Goal: Transaction & Acquisition: Purchase product/service

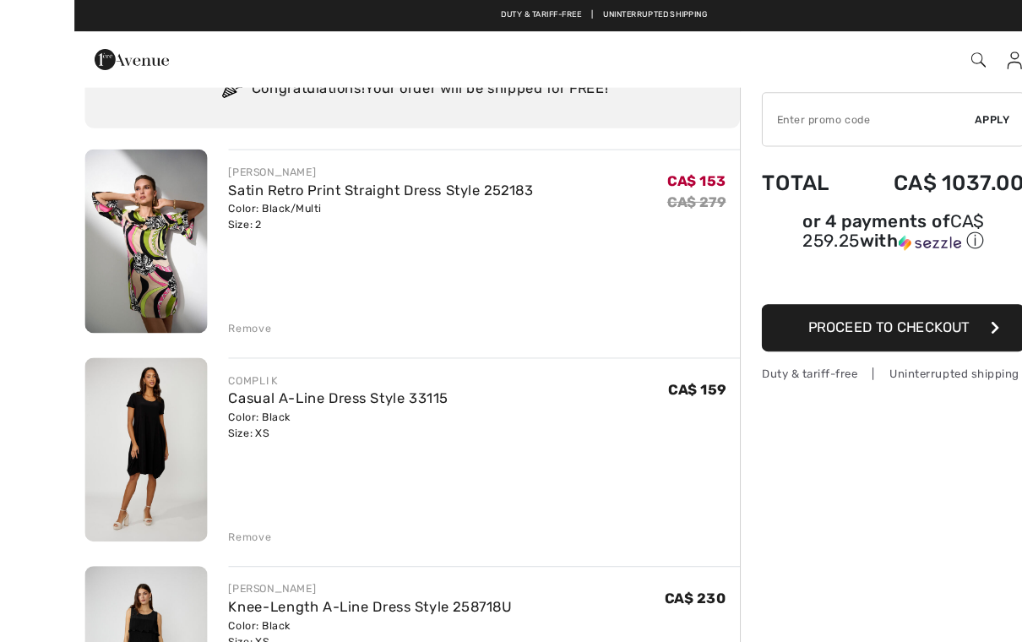
scroll to position [62, 0]
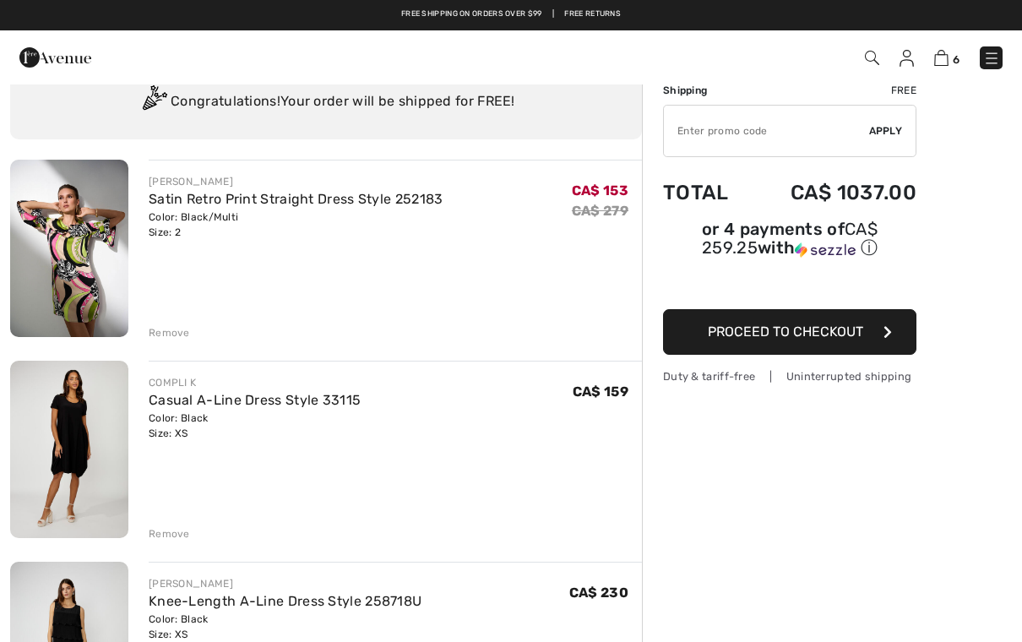
click at [168, 539] on div "Remove" at bounding box center [169, 533] width 41 height 15
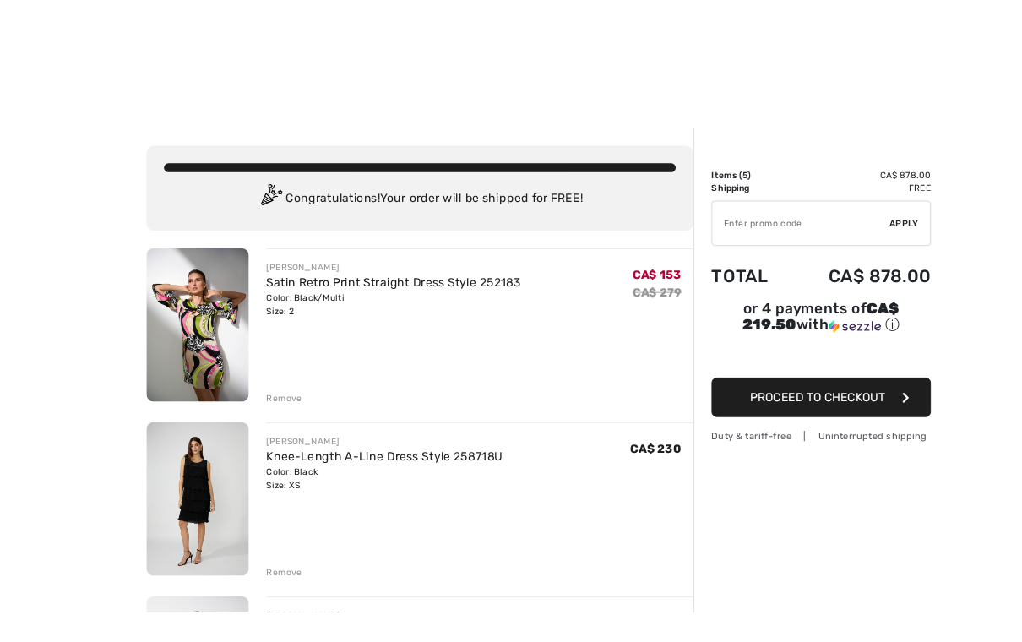
scroll to position [106, 0]
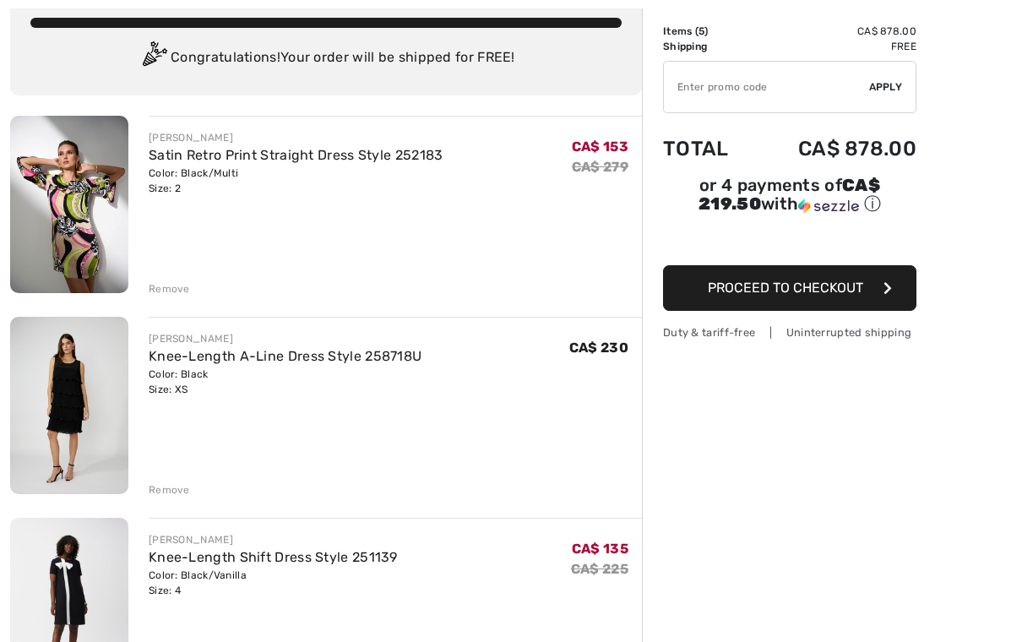
click at [181, 488] on div "Remove" at bounding box center [169, 489] width 41 height 15
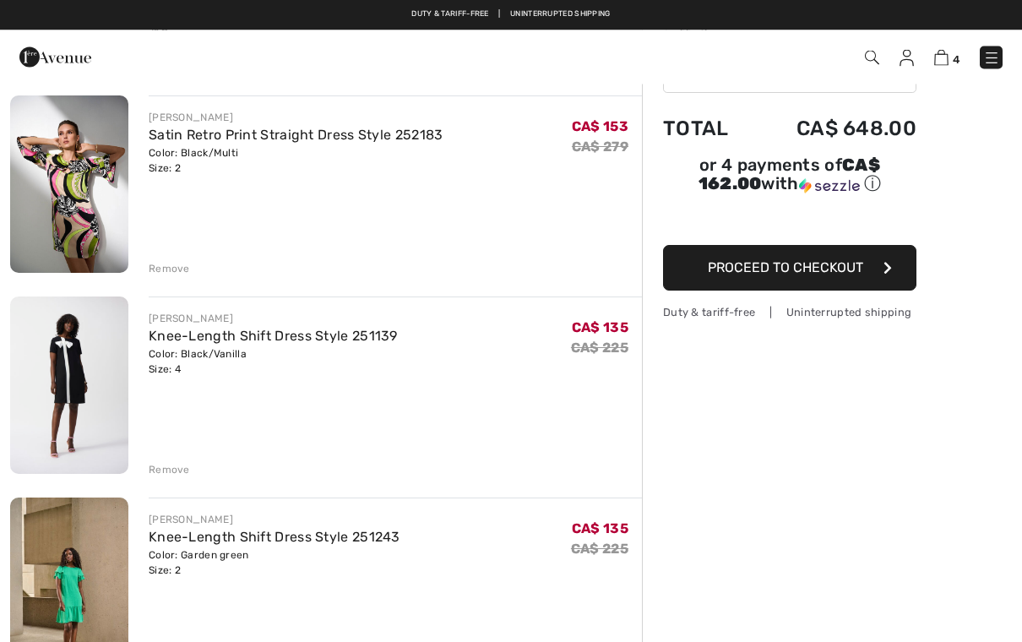
scroll to position [0, 0]
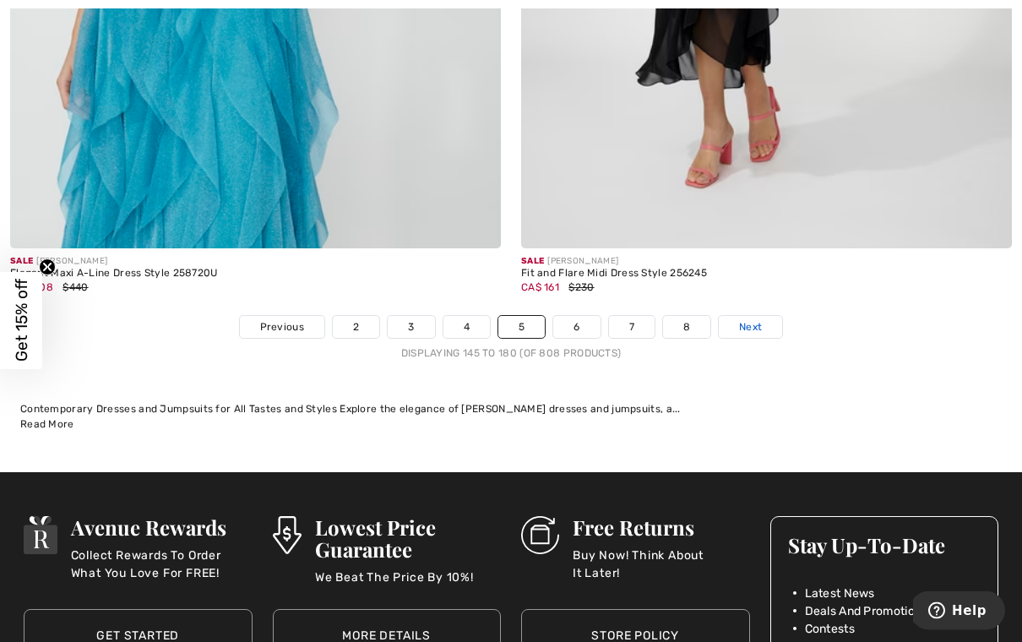
scroll to position [14784, 0]
click at [762, 319] on span "Next" at bounding box center [750, 326] width 23 height 15
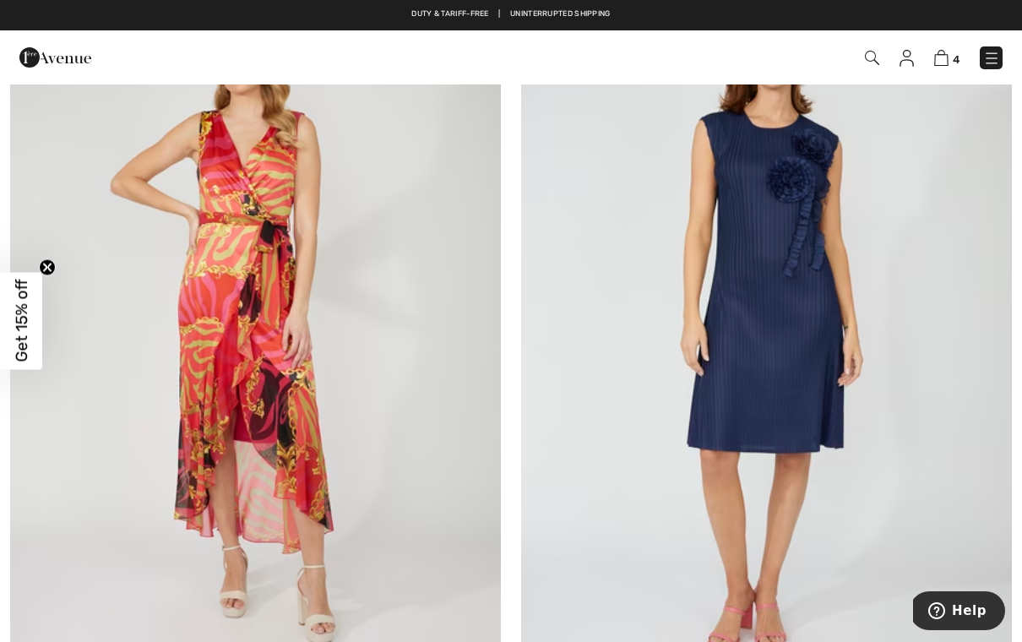
scroll to position [11131, 0]
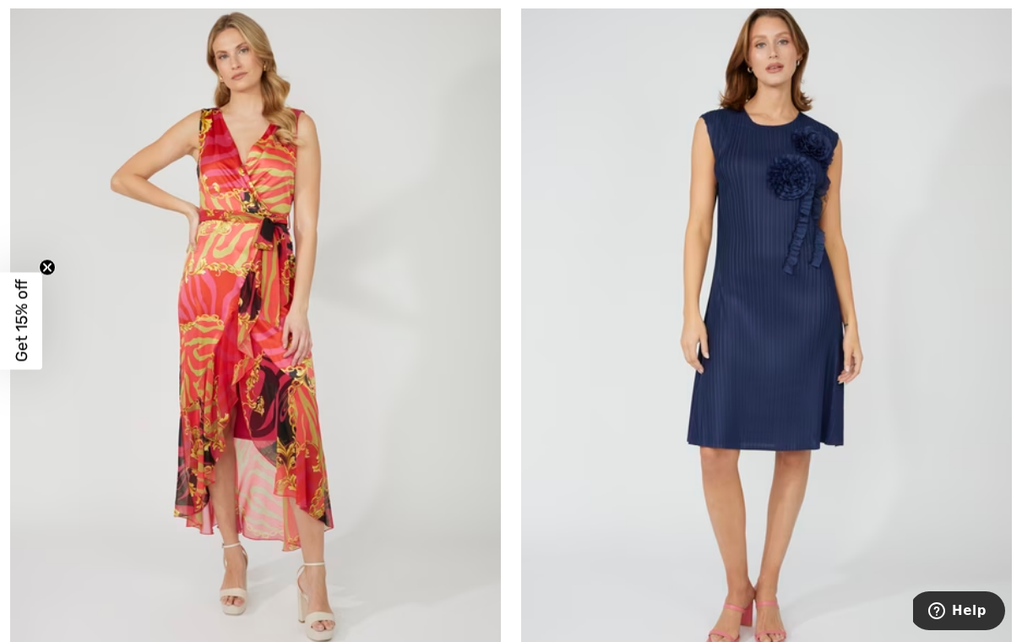
click at [769, 419] on img at bounding box center [766, 323] width 491 height 736
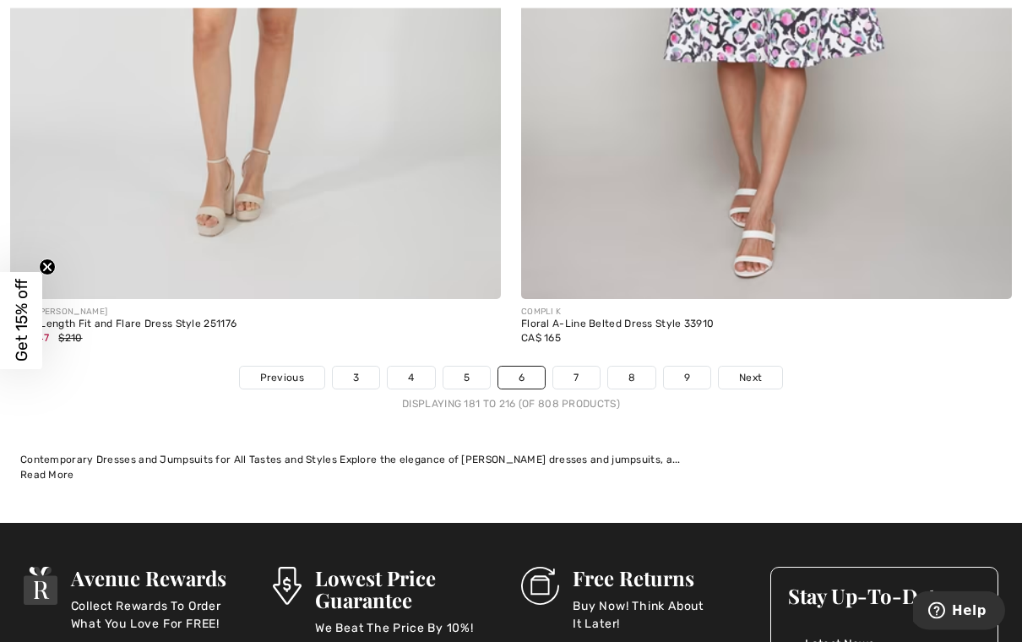
scroll to position [14742, 0]
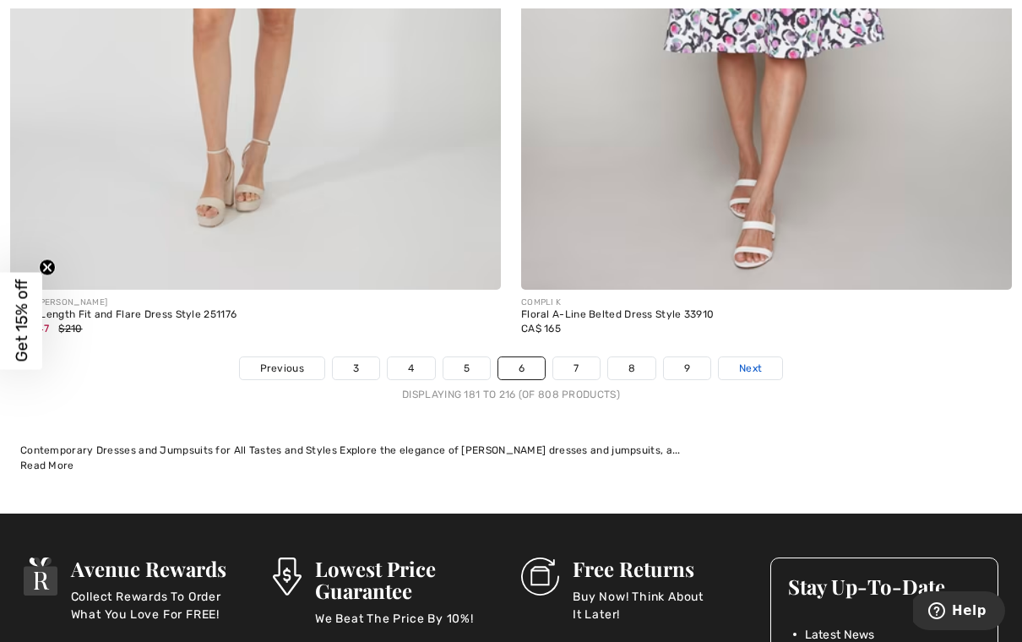
click at [750, 360] on span "Next" at bounding box center [750, 367] width 23 height 15
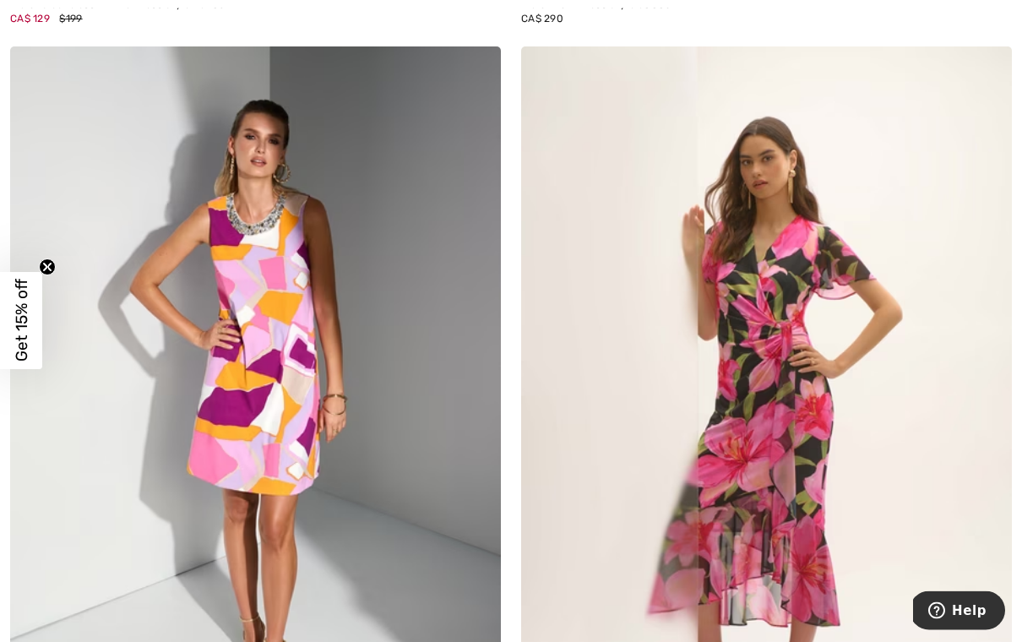
scroll to position [2665, 0]
click at [328, 369] on img at bounding box center [255, 414] width 491 height 736
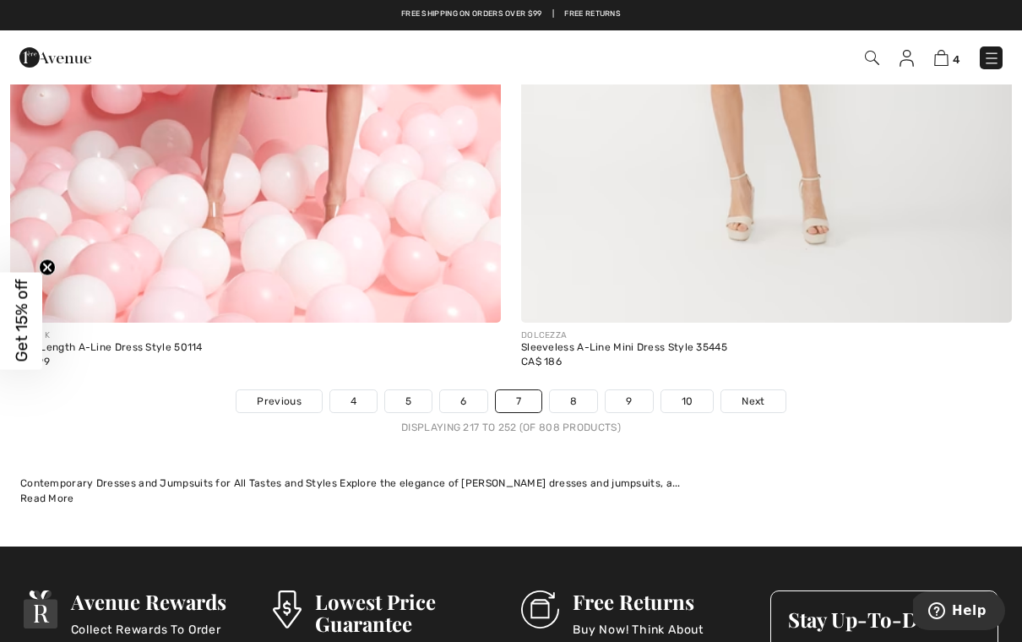
scroll to position [14707, 0]
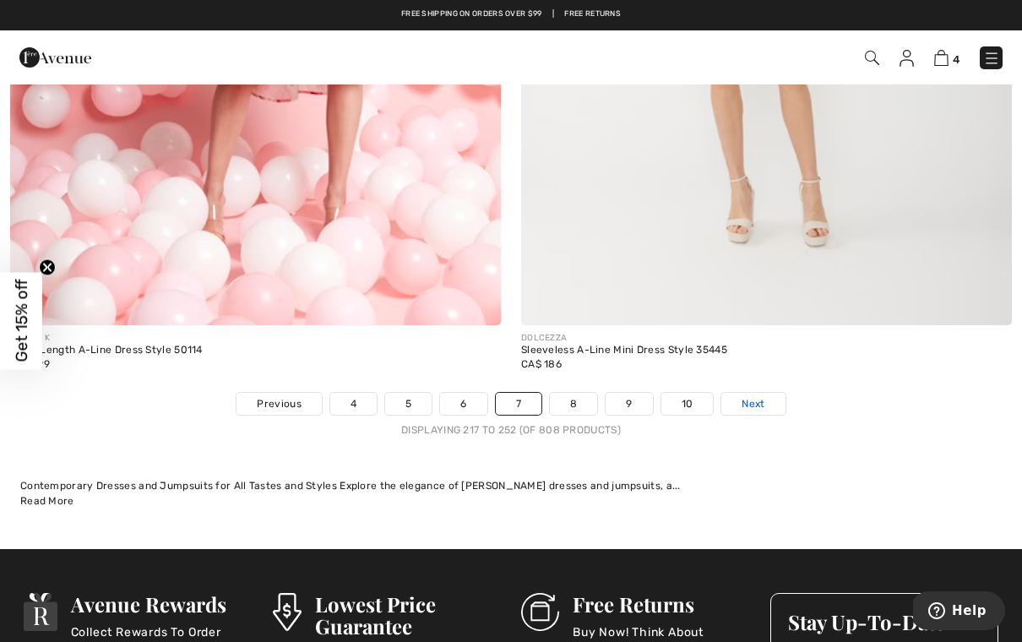
click at [756, 396] on span "Next" at bounding box center [752, 403] width 23 height 15
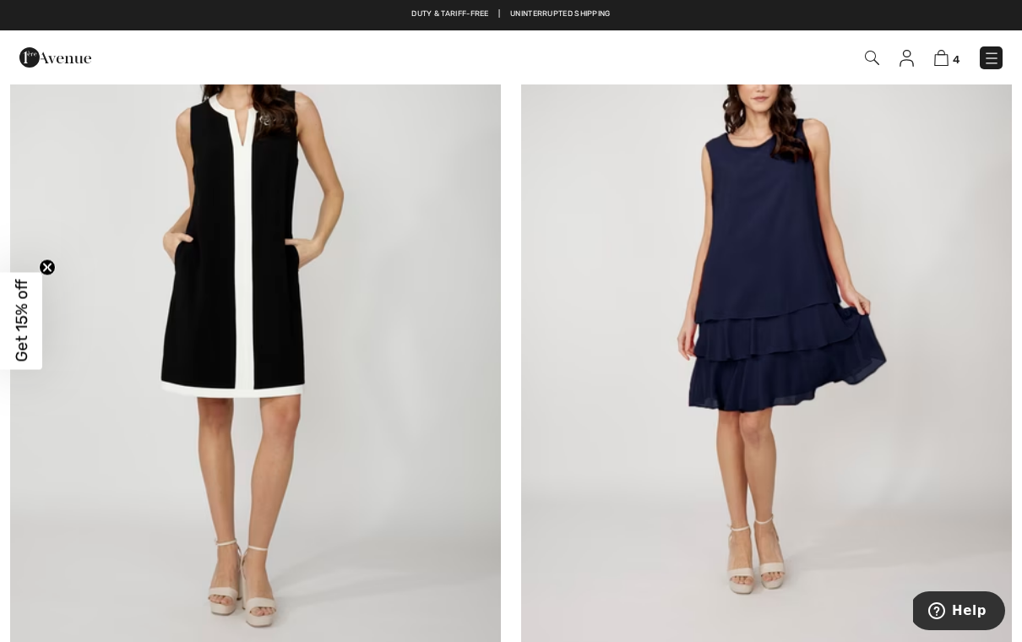
scroll to position [3562, 0]
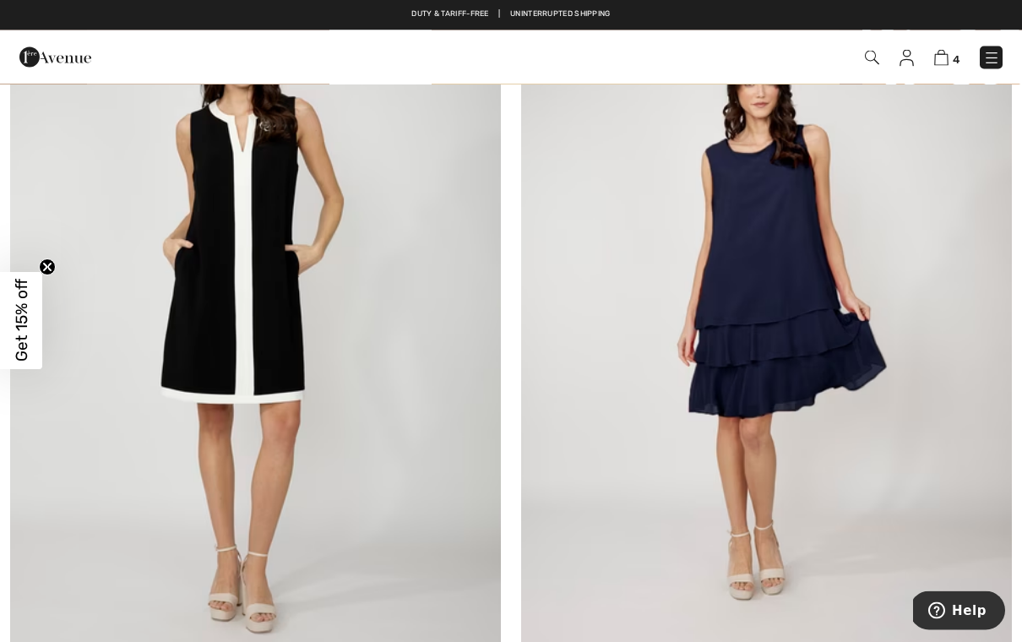
click at [771, 364] on img at bounding box center [766, 319] width 491 height 736
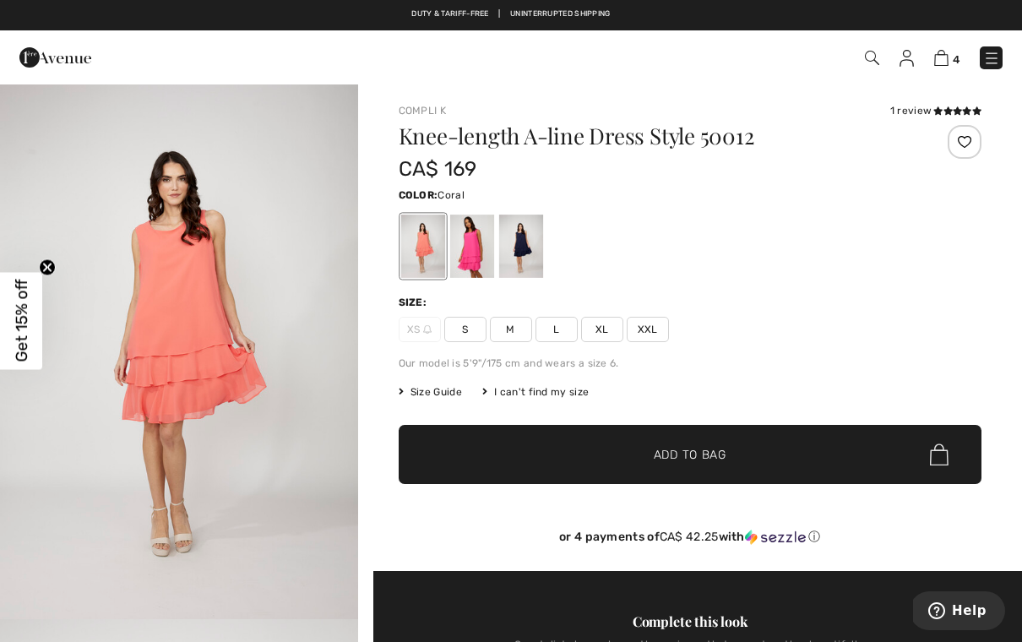
click at [464, 261] on div at bounding box center [471, 245] width 44 height 63
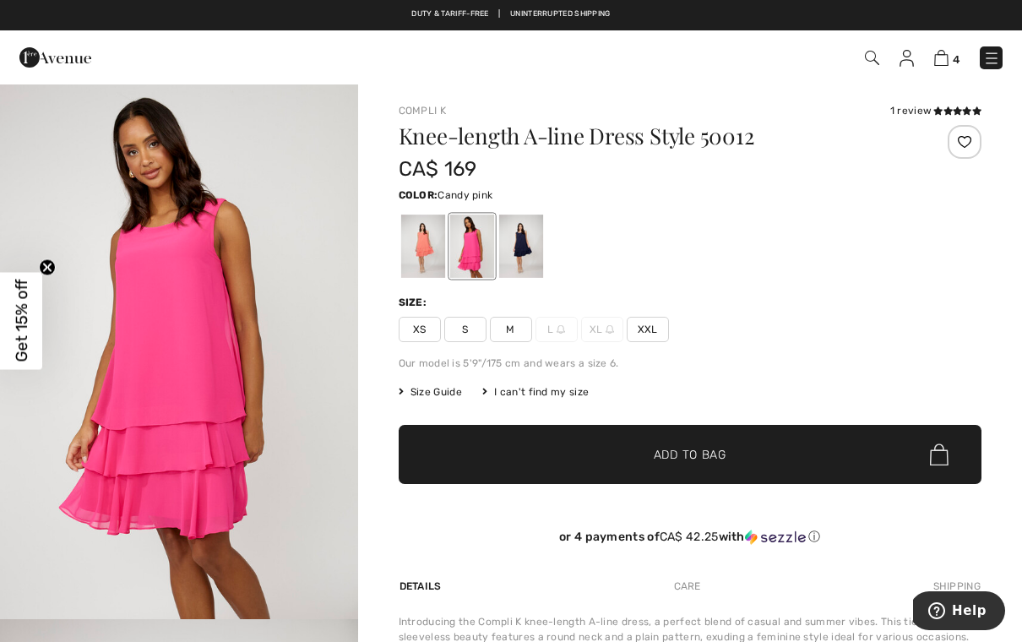
click at [426, 255] on div at bounding box center [422, 245] width 44 height 63
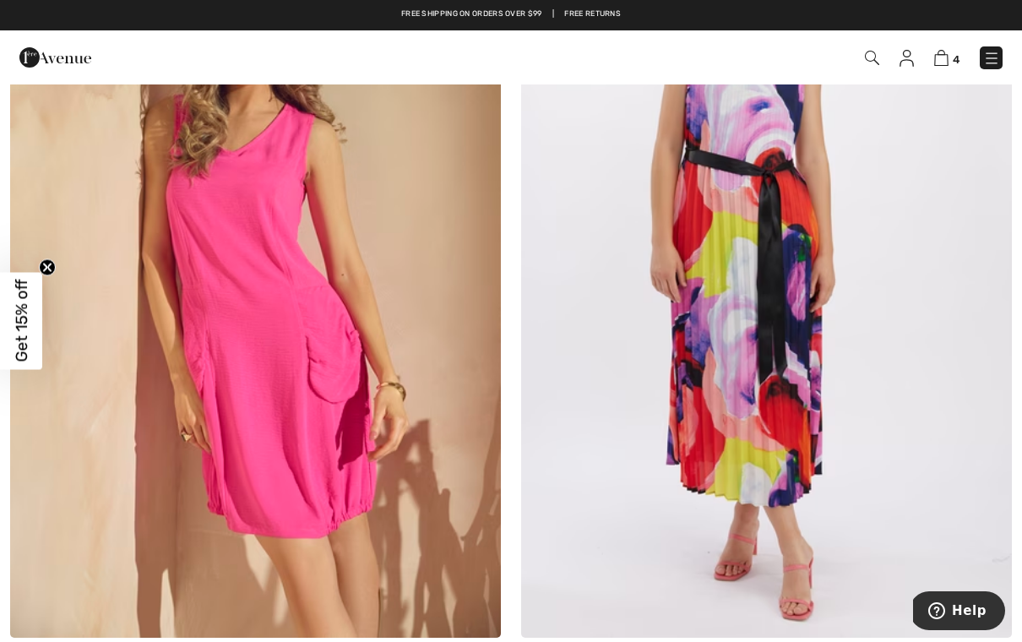
scroll to position [11993, 0]
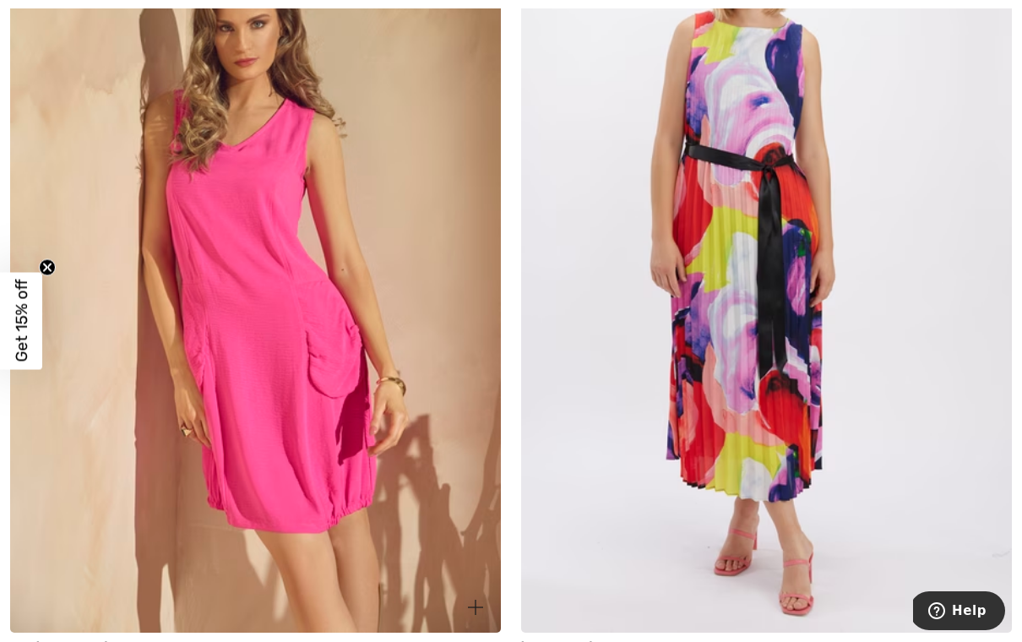
click at [301, 319] on img at bounding box center [255, 264] width 491 height 736
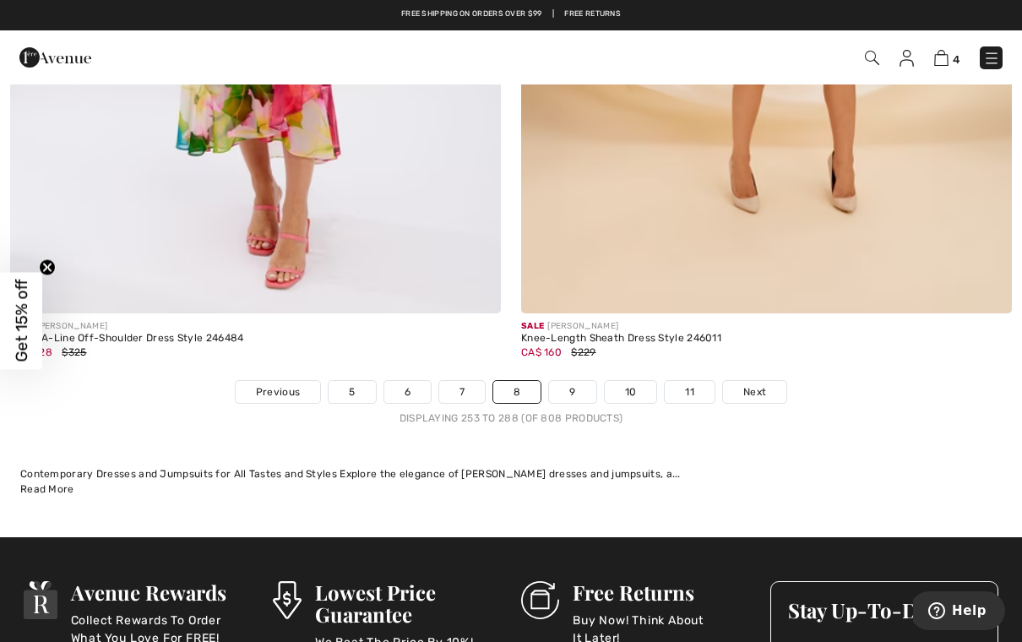
scroll to position [14710, 0]
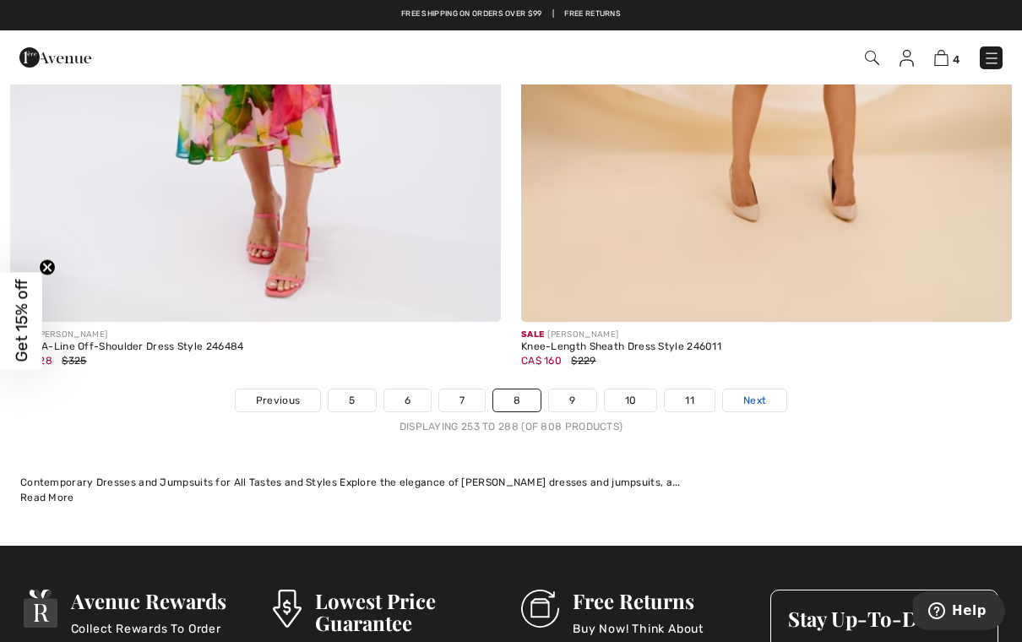
click at [756, 393] on span "Next" at bounding box center [754, 400] width 23 height 15
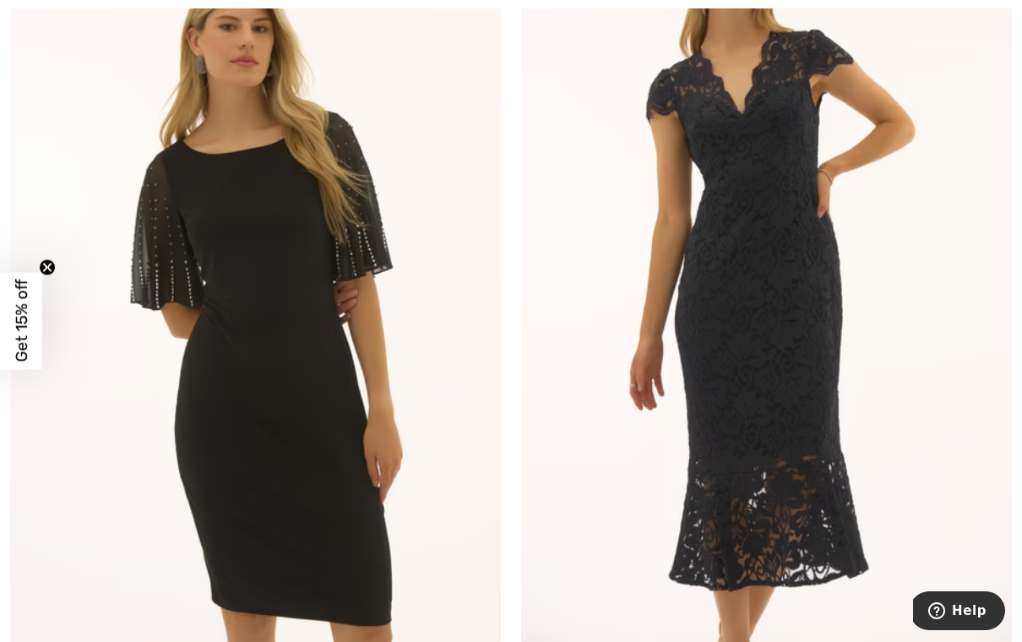
scroll to position [9382, 0]
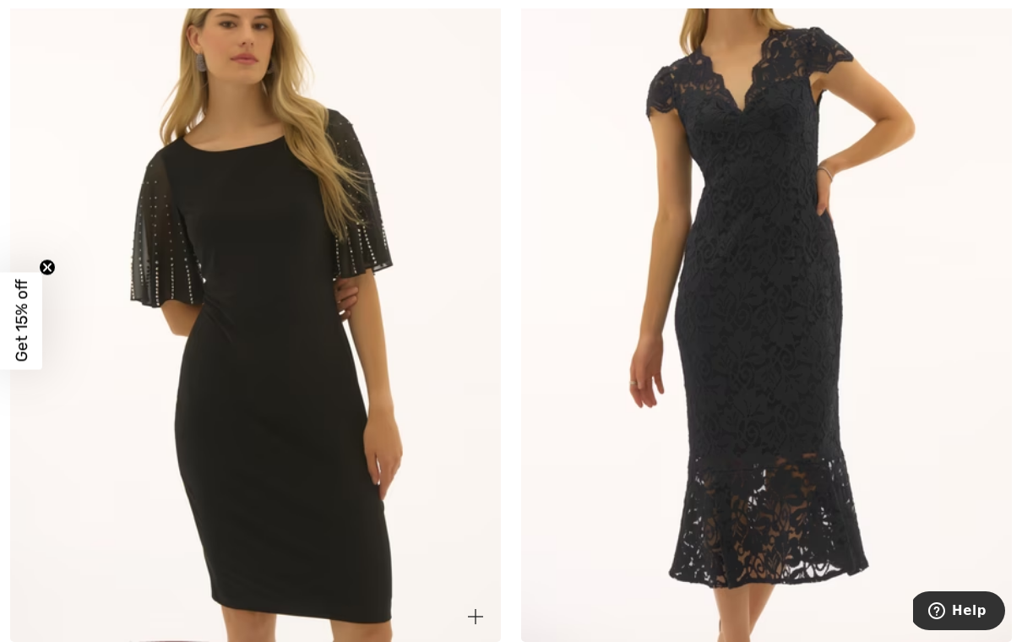
click at [263, 229] on img at bounding box center [255, 273] width 491 height 736
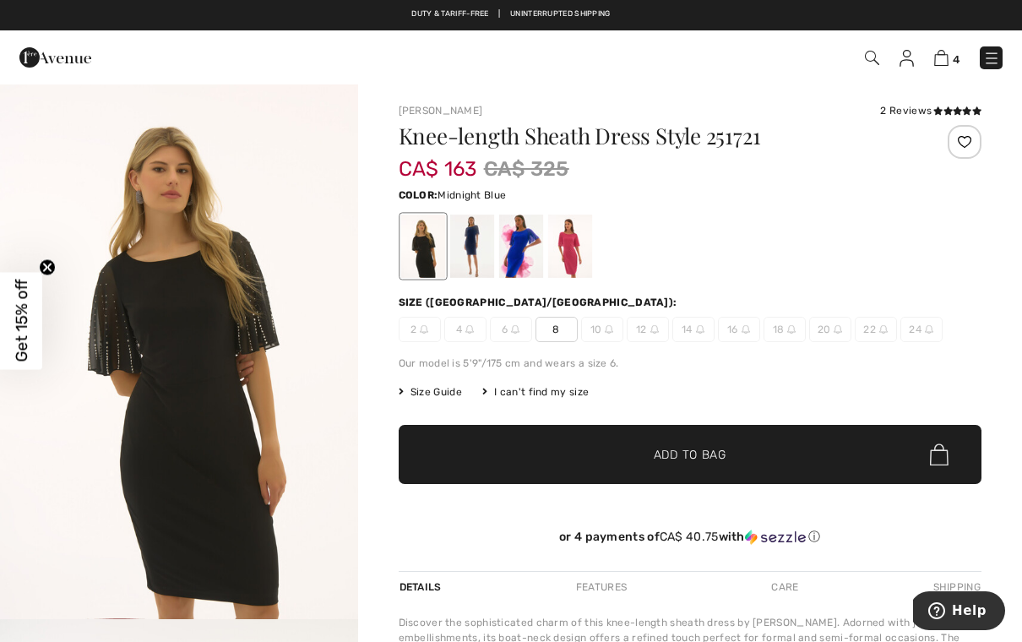
click at [475, 263] on div at bounding box center [471, 245] width 44 height 63
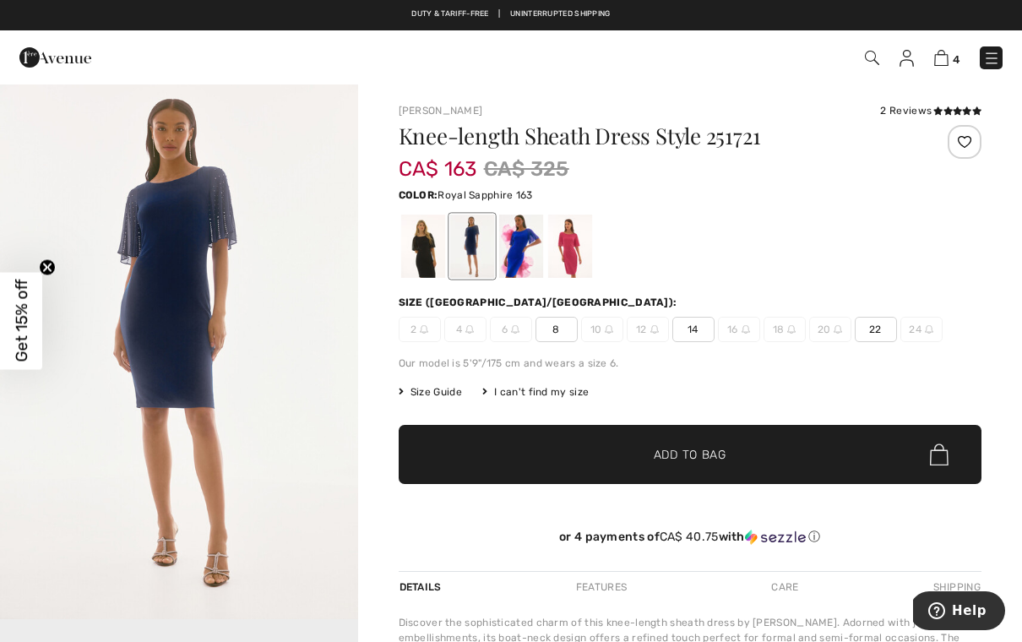
click at [517, 255] on div at bounding box center [520, 245] width 44 height 63
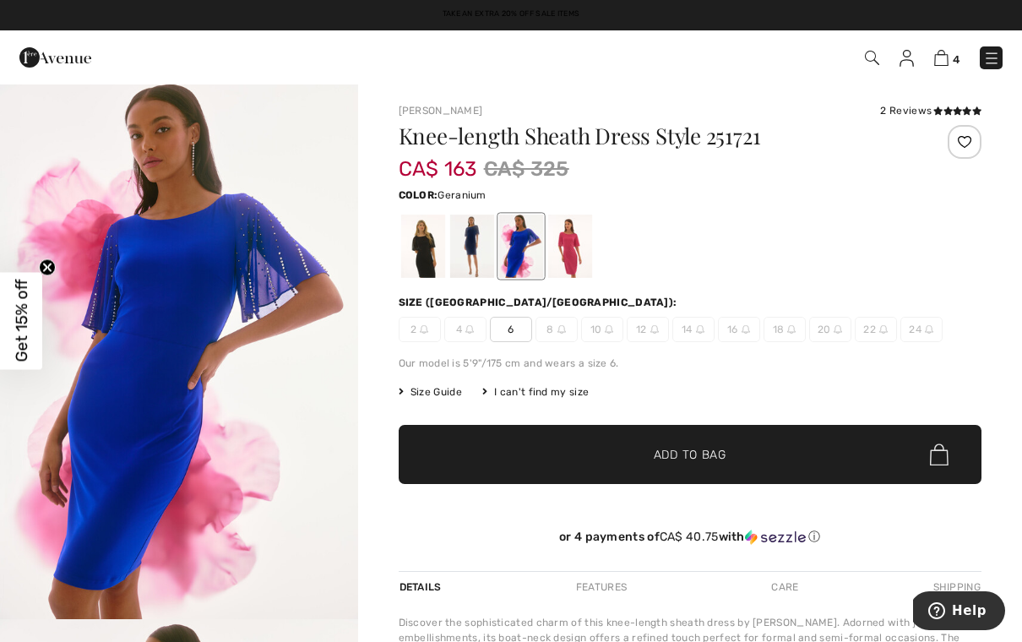
click at [577, 260] on div at bounding box center [569, 245] width 44 height 63
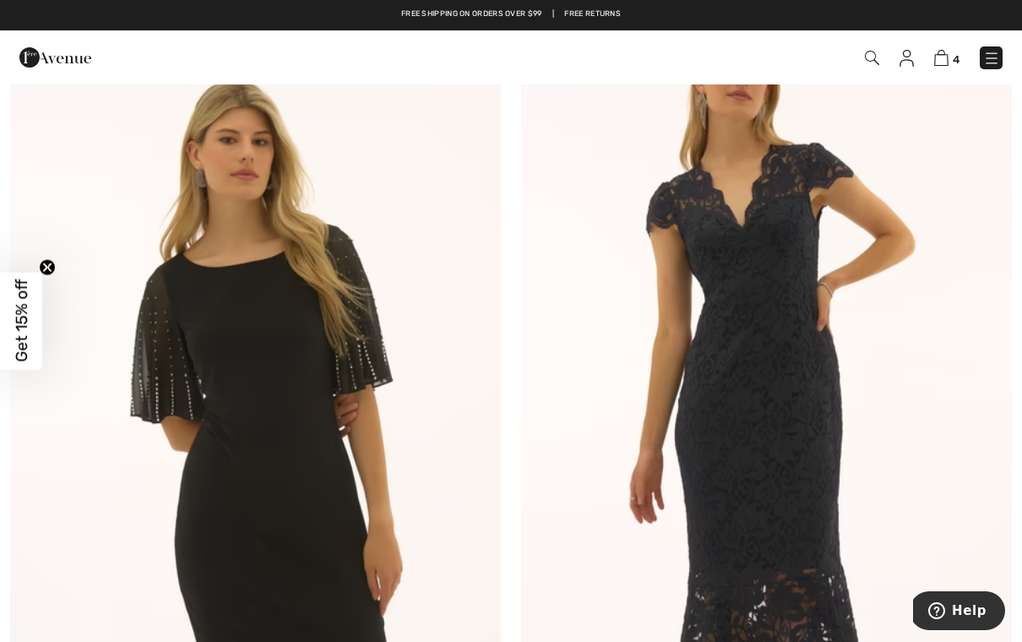
scroll to position [9259, 0]
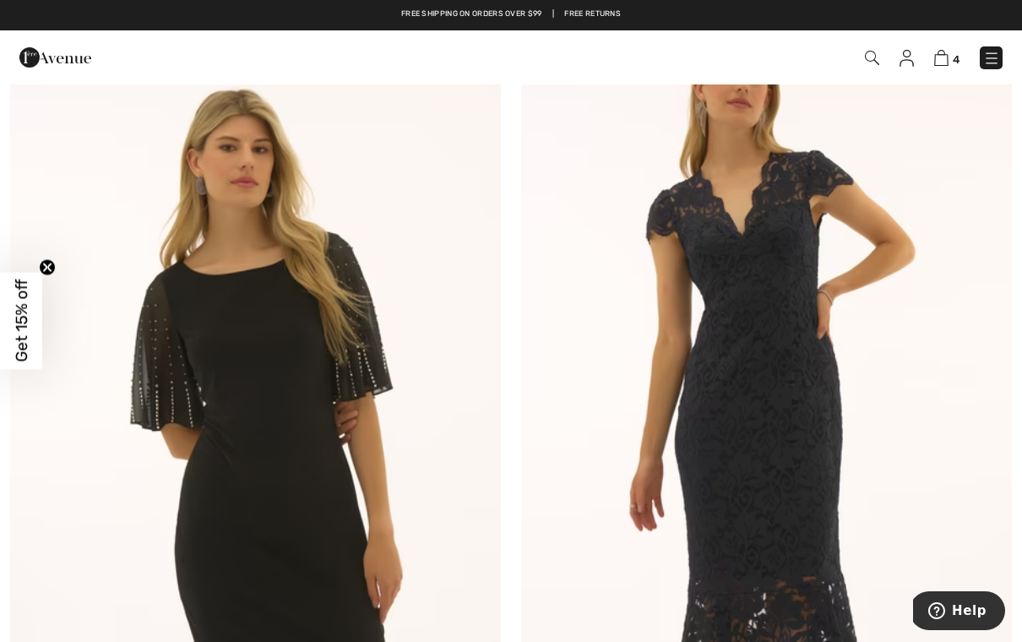
click at [790, 463] on img at bounding box center [766, 397] width 491 height 736
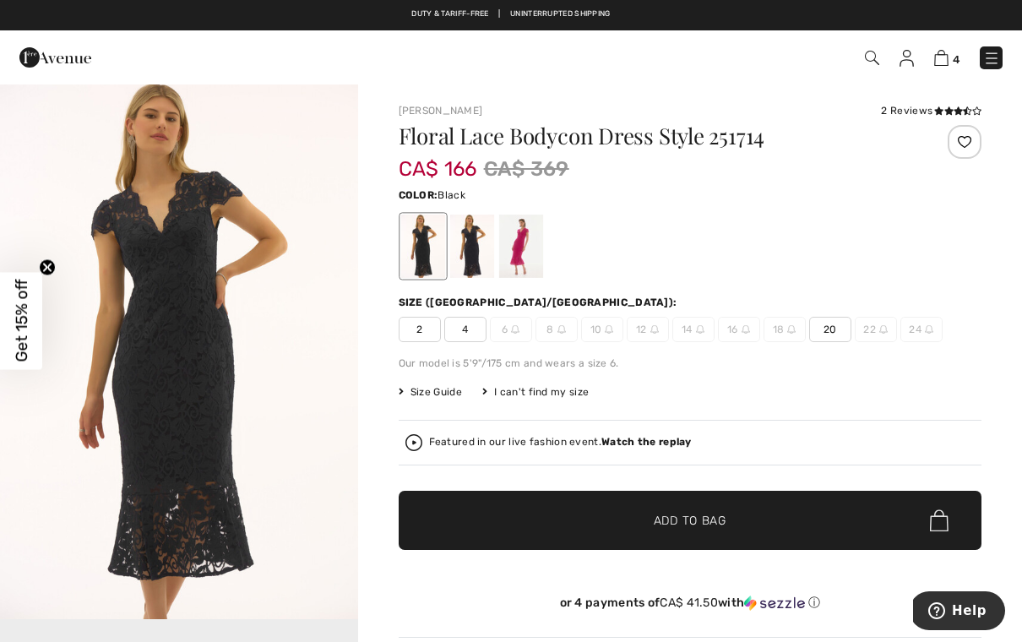
click at [469, 254] on div at bounding box center [471, 245] width 44 height 63
click at [521, 248] on div at bounding box center [520, 245] width 44 height 63
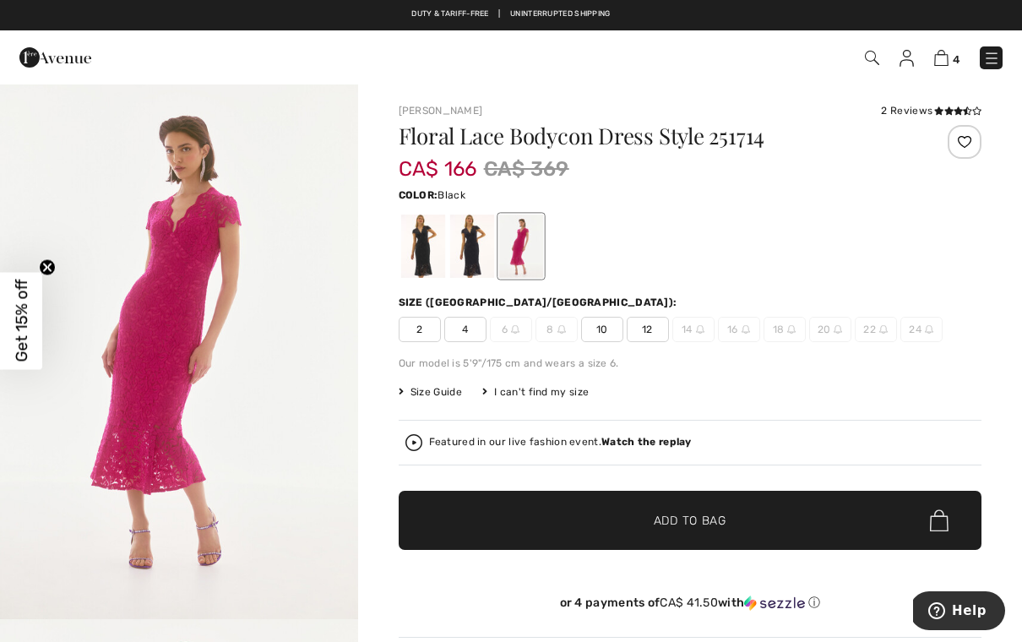
click at [435, 262] on div at bounding box center [422, 245] width 44 height 63
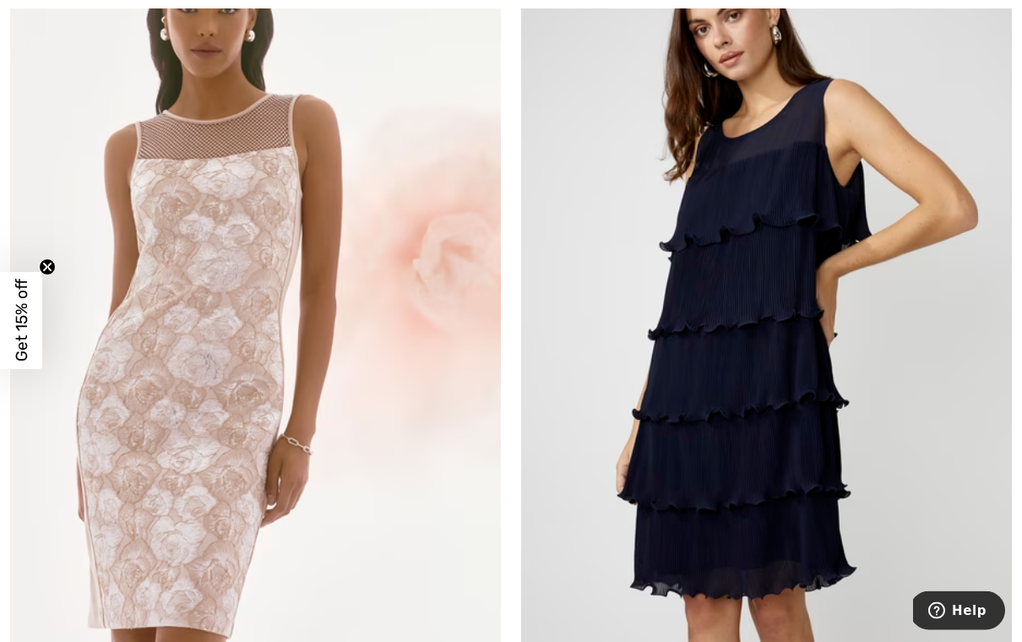
scroll to position [11963, 0]
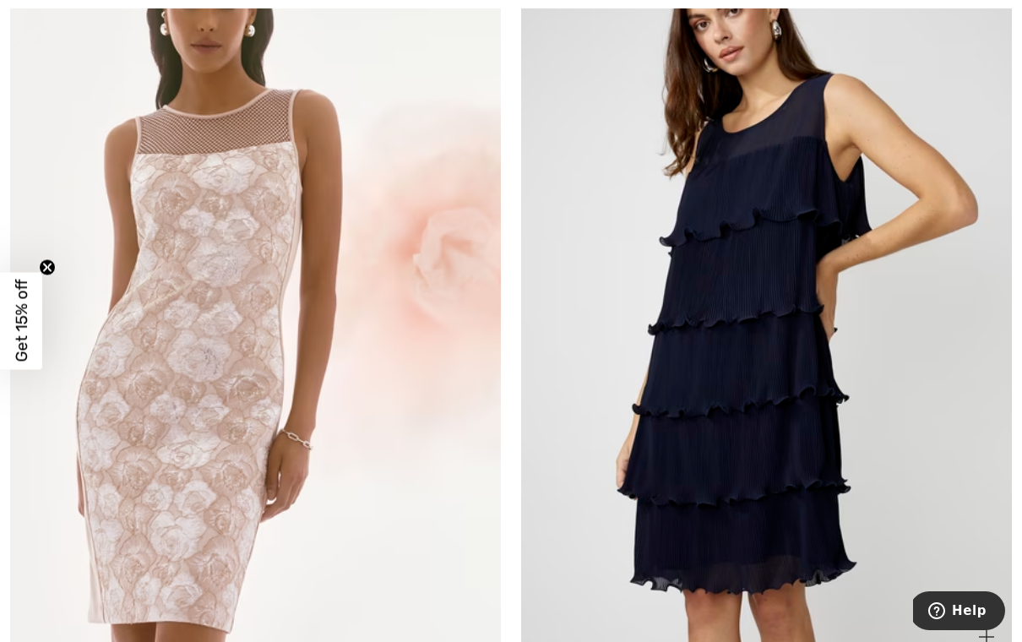
click at [959, 420] on img at bounding box center [766, 294] width 491 height 736
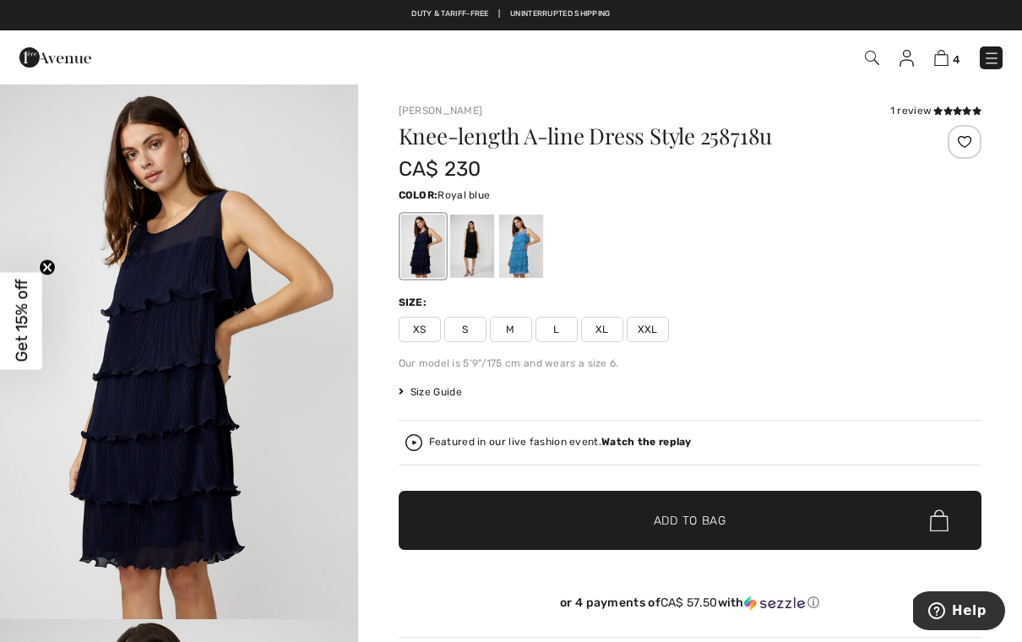
click at [527, 258] on div at bounding box center [520, 245] width 44 height 63
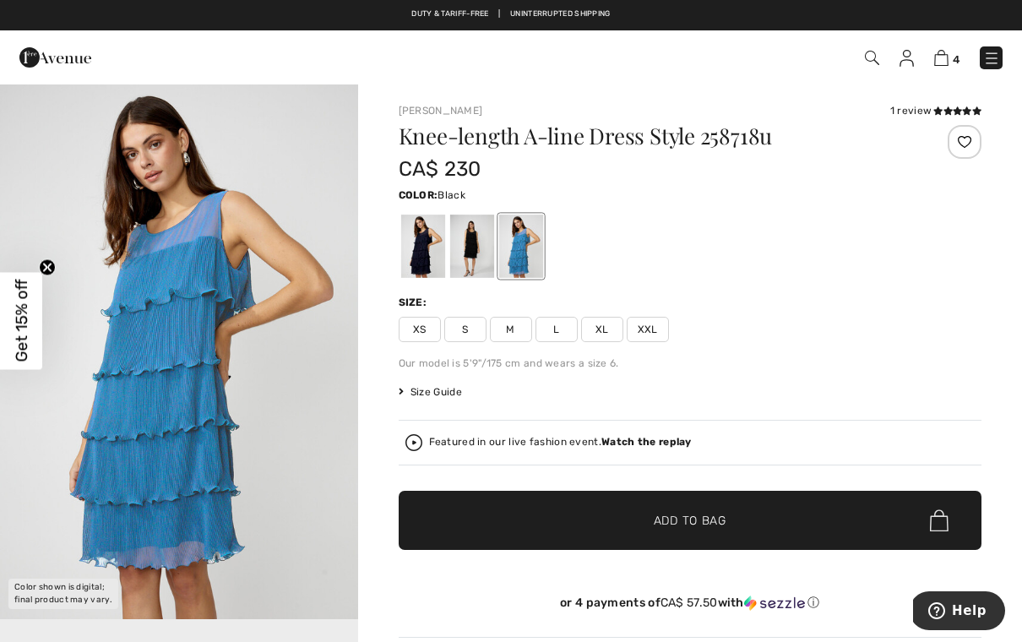
click at [474, 268] on div at bounding box center [471, 245] width 44 height 63
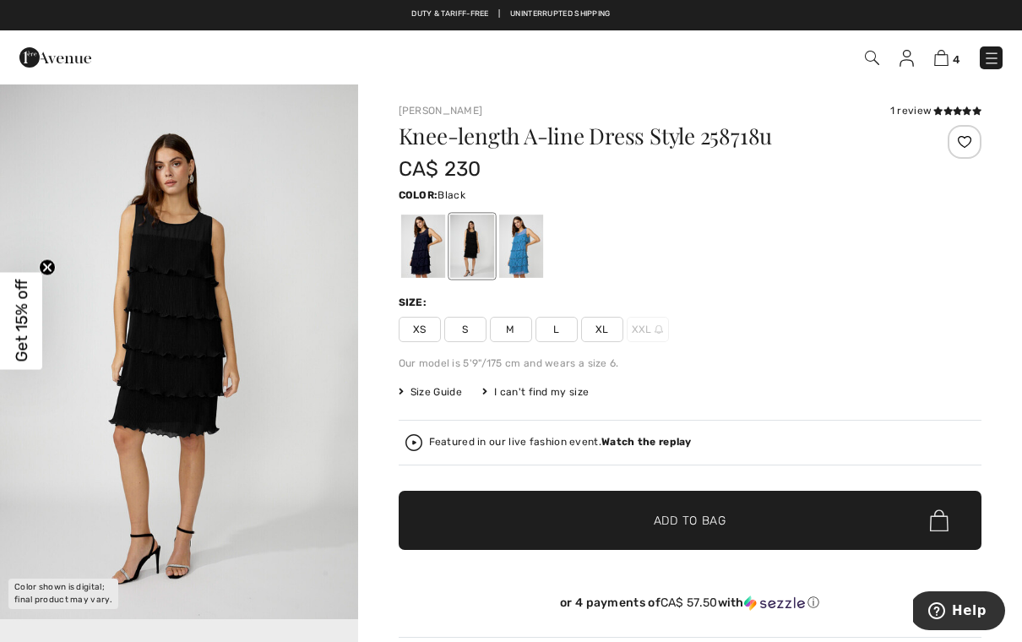
click at [431, 268] on div at bounding box center [422, 245] width 44 height 63
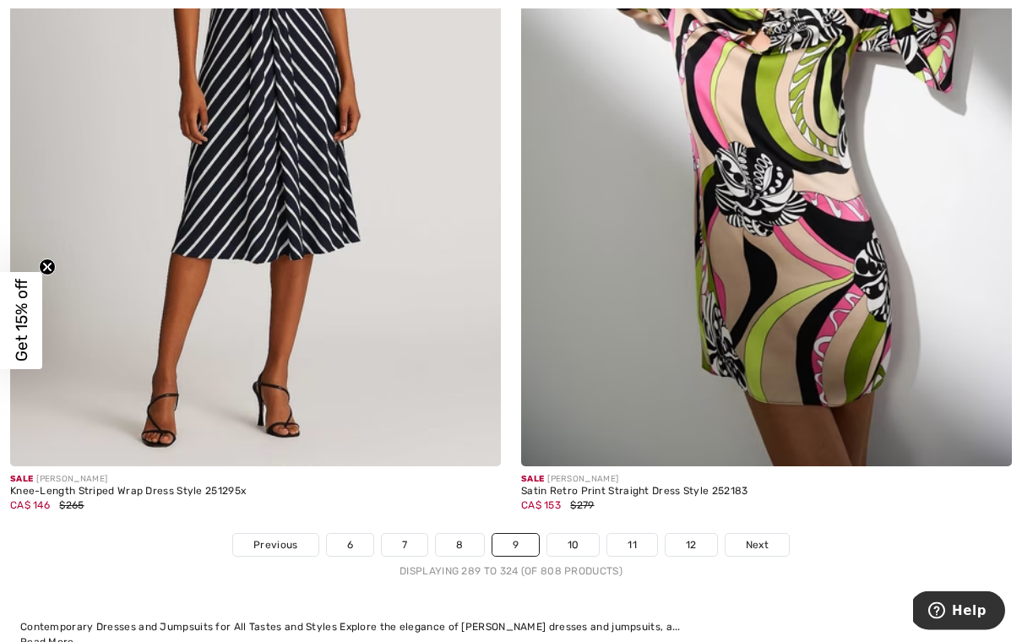
scroll to position [14567, 0]
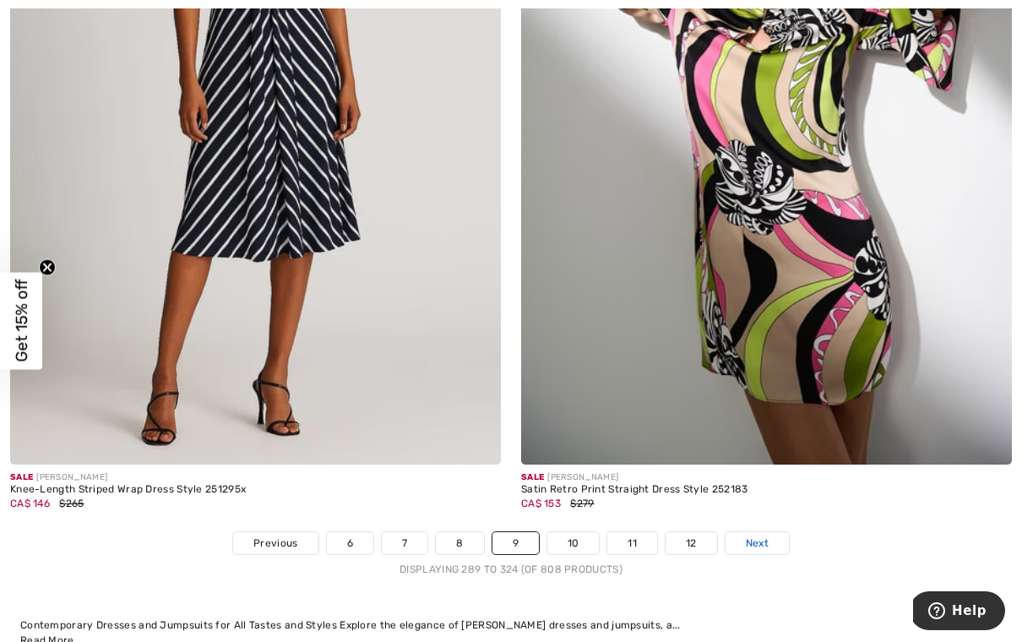
click at [763, 535] on span "Next" at bounding box center [756, 542] width 23 height 15
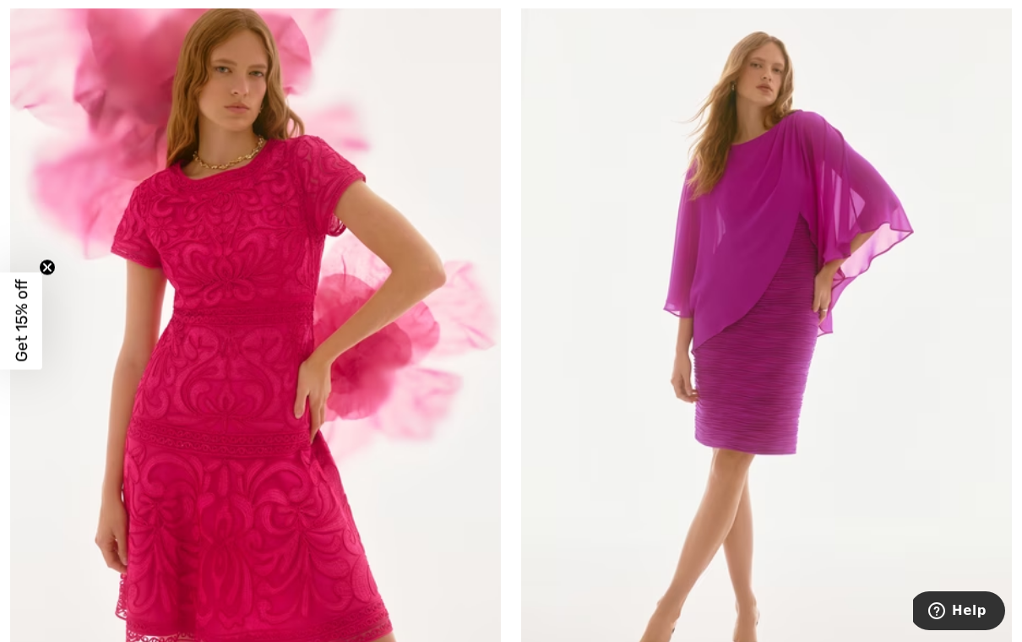
scroll to position [4323, 0]
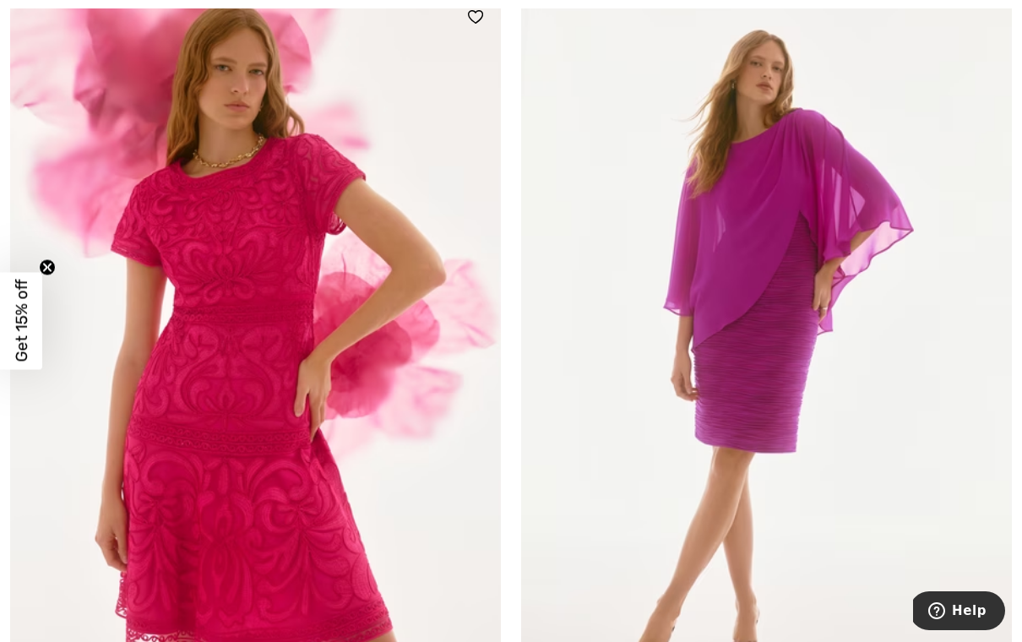
click at [316, 277] on img at bounding box center [255, 360] width 491 height 736
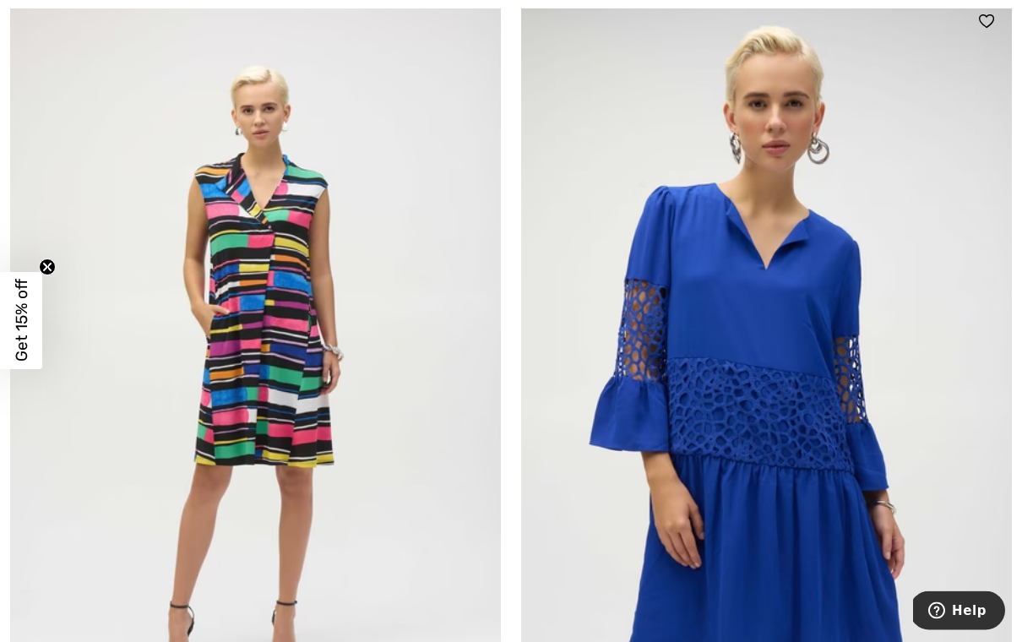
scroll to position [10289, 0]
click at [858, 328] on img at bounding box center [766, 364] width 491 height 736
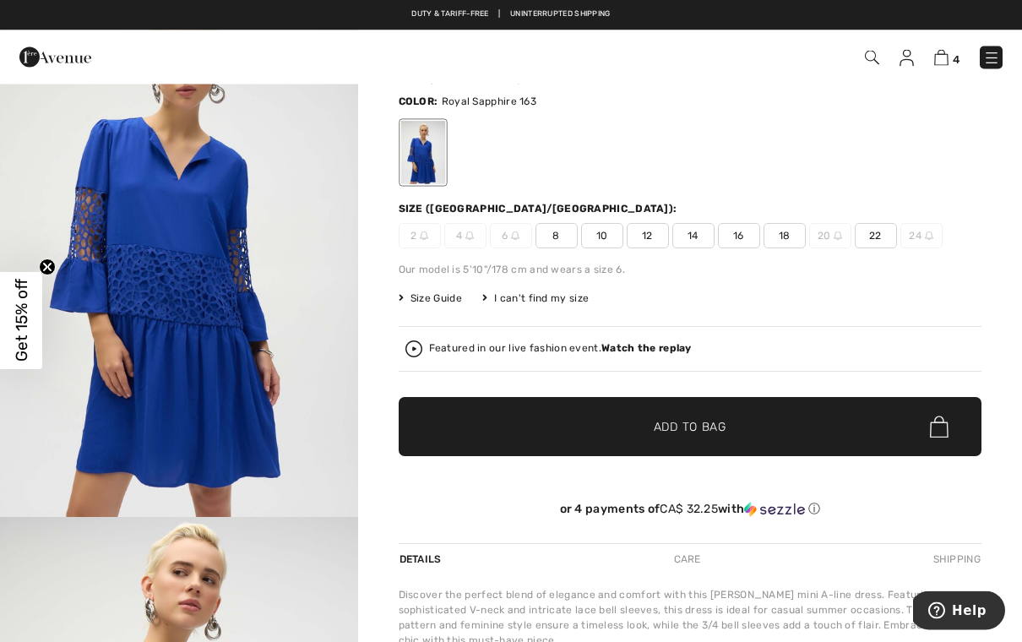
scroll to position [100, 0]
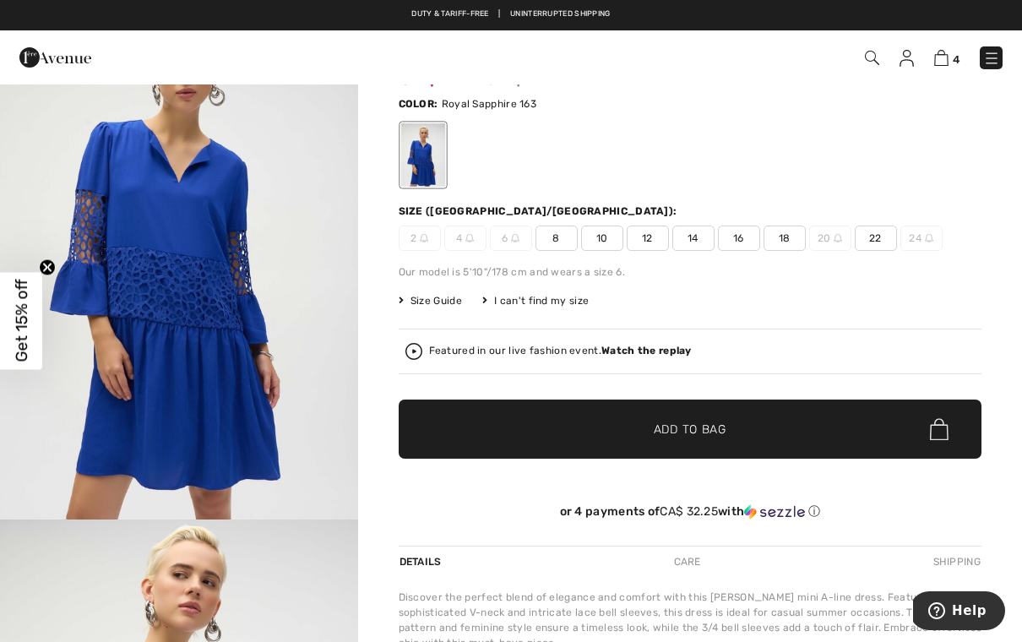
click at [539, 306] on div "I can't find my size" at bounding box center [535, 300] width 106 height 15
click at [492, 304] on div "I can't find my size" at bounding box center [535, 300] width 106 height 15
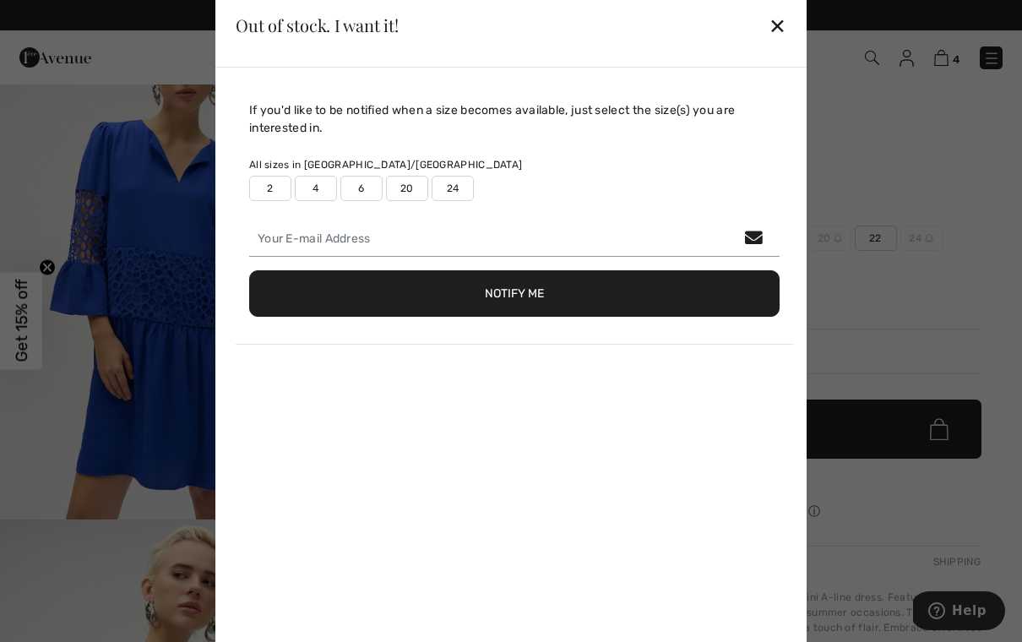
click at [273, 201] on label "2" at bounding box center [270, 188] width 42 height 25
type input "true"
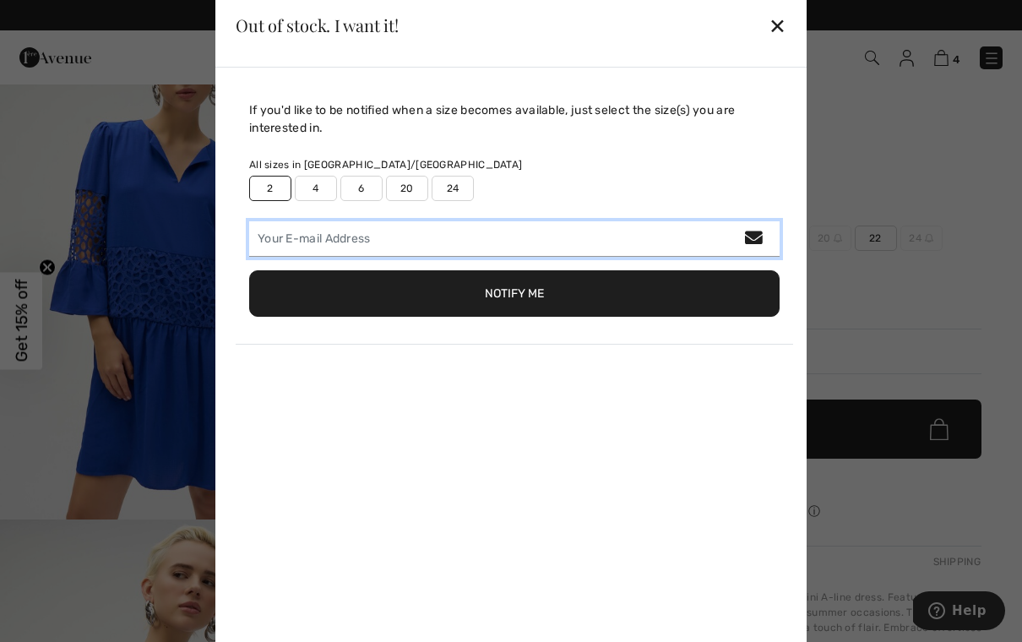
click at [758, 257] on input "email" at bounding box center [514, 238] width 530 height 35
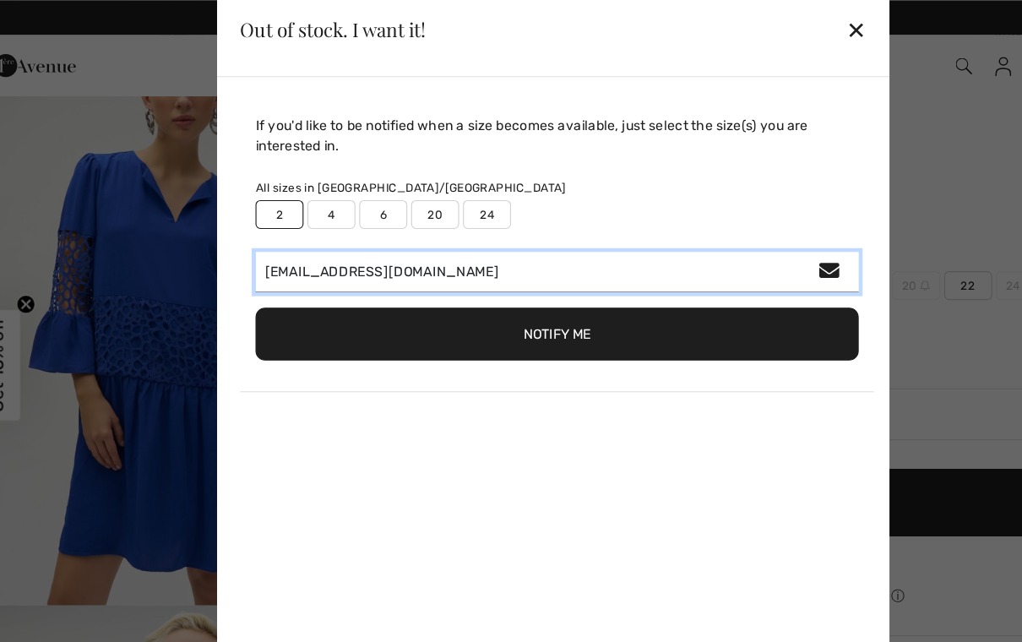
scroll to position [86, 0]
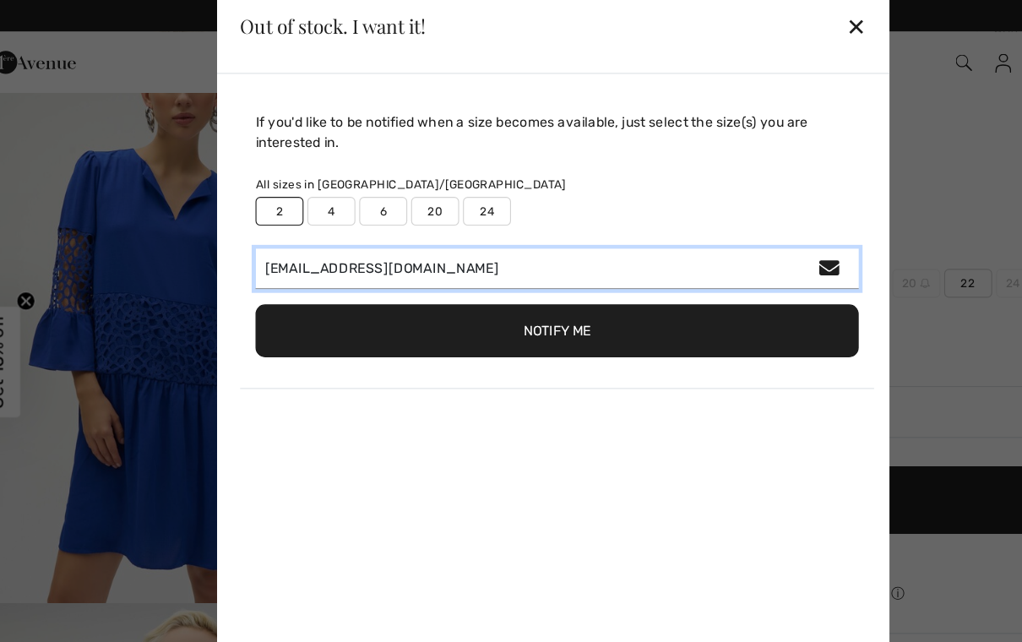
type input "amrouellette@hotmail.com"
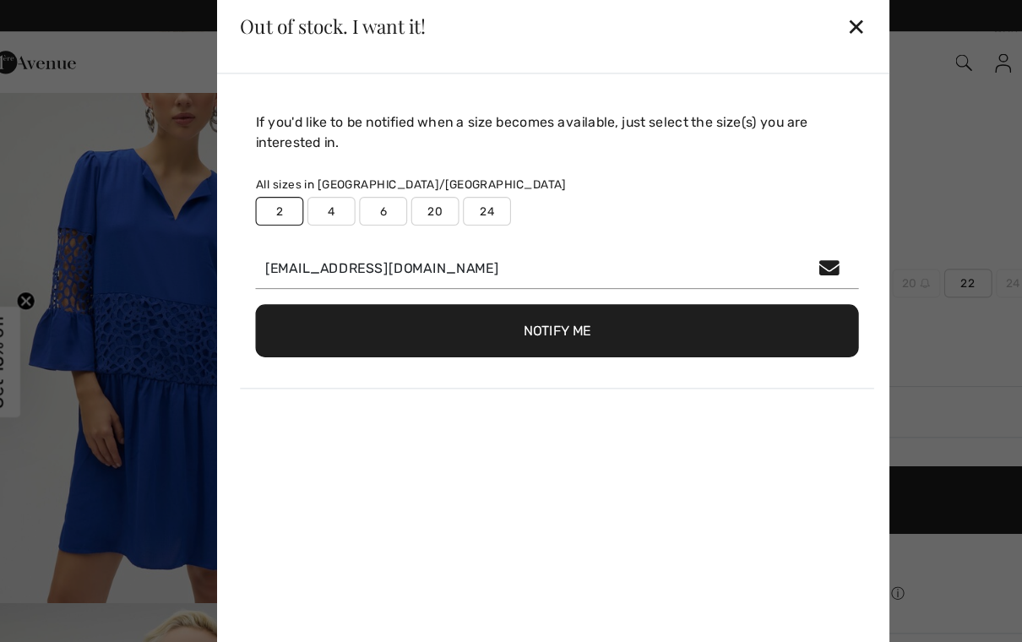
click at [485, 297] on button "Notify Me" at bounding box center [514, 293] width 530 height 46
click at [501, 306] on button "Notify Me" at bounding box center [514, 293] width 530 height 46
click at [768, 14] on div "✕" at bounding box center [777, 25] width 18 height 35
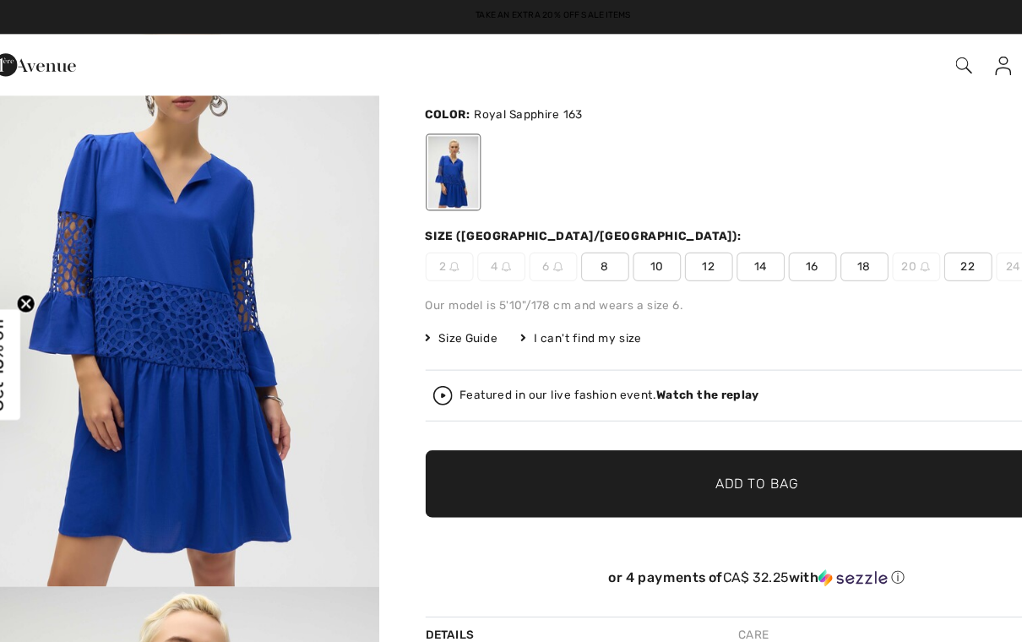
scroll to position [0, 0]
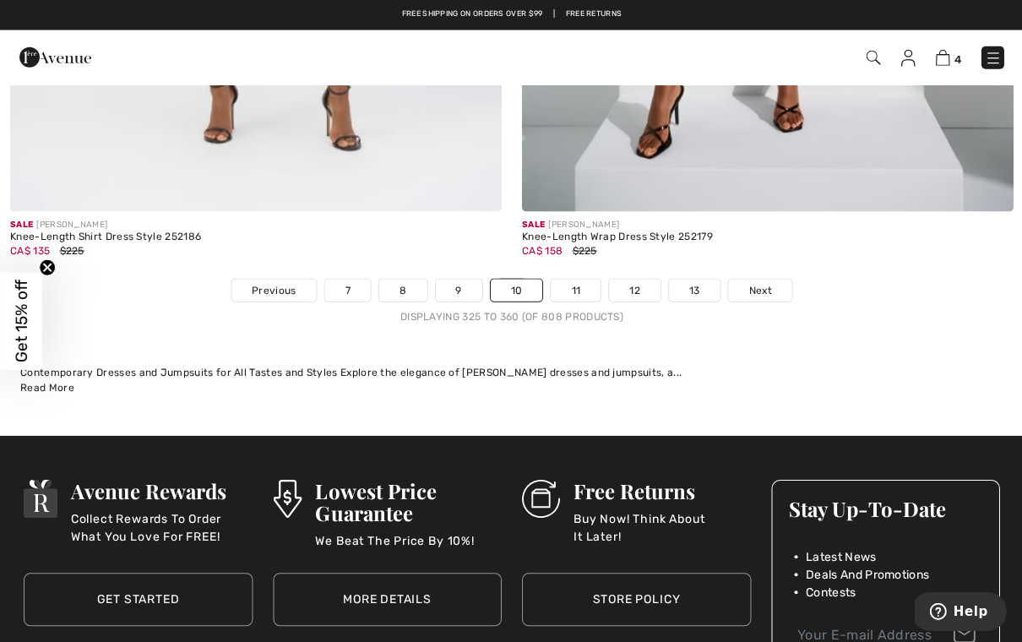
scroll to position [14817, 0]
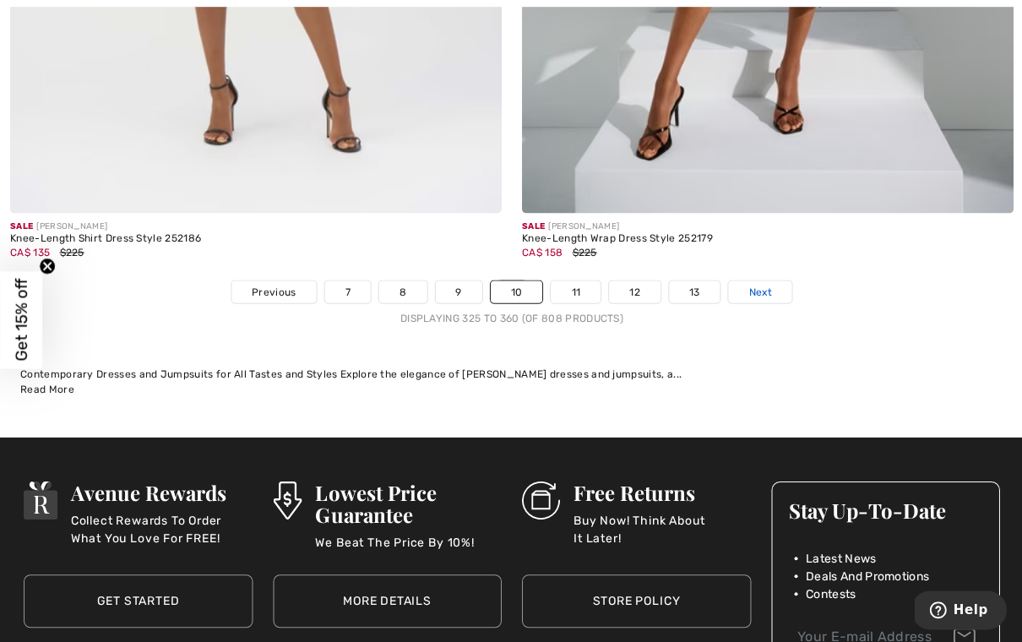
click at [762, 285] on span "Next" at bounding box center [758, 292] width 23 height 15
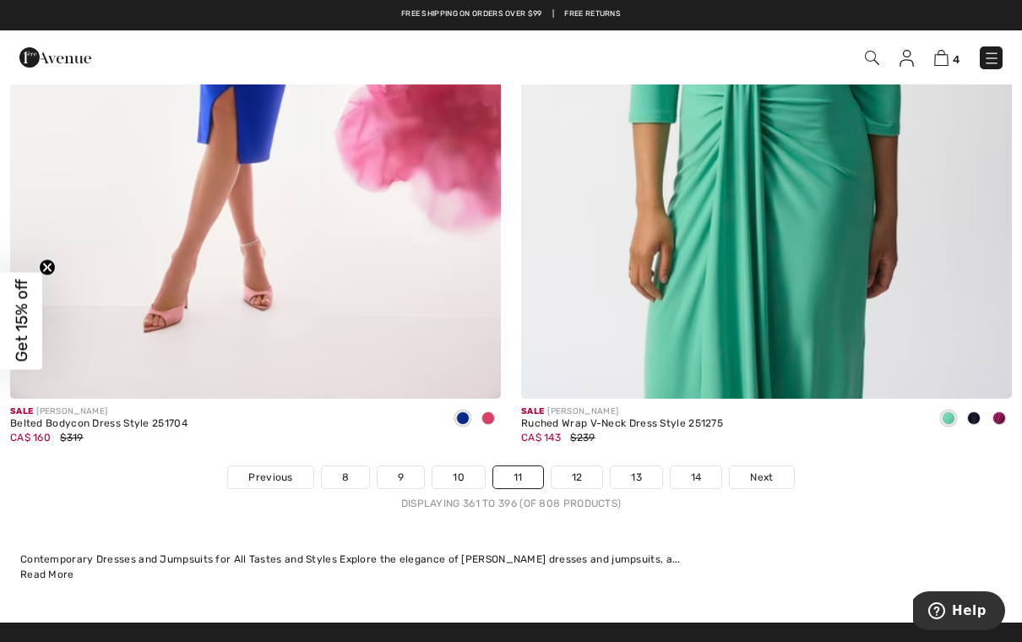
scroll to position [14634, 0]
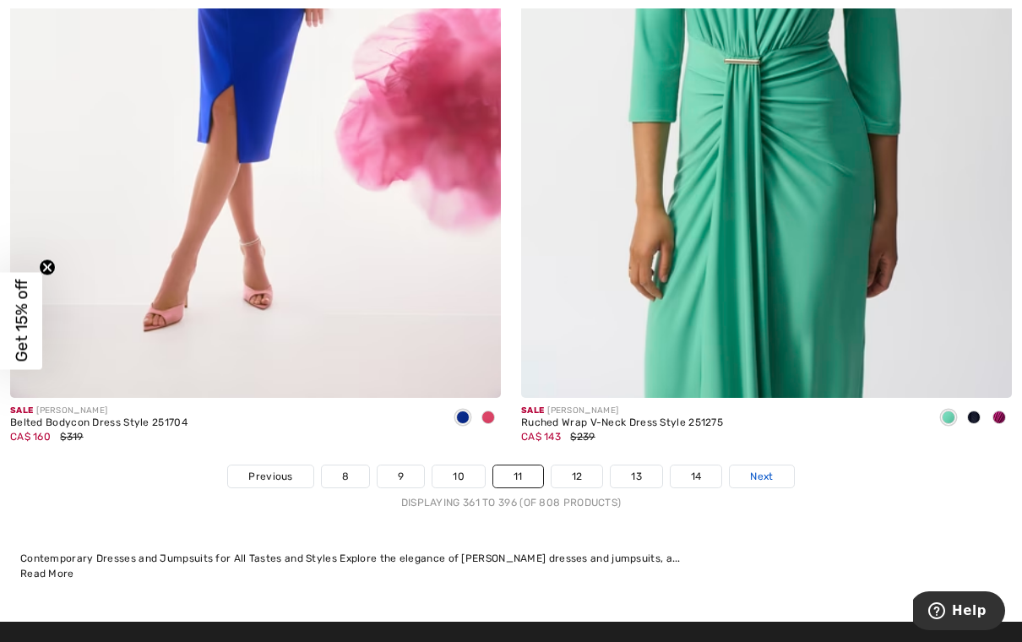
click at [766, 469] on span "Next" at bounding box center [761, 476] width 23 height 15
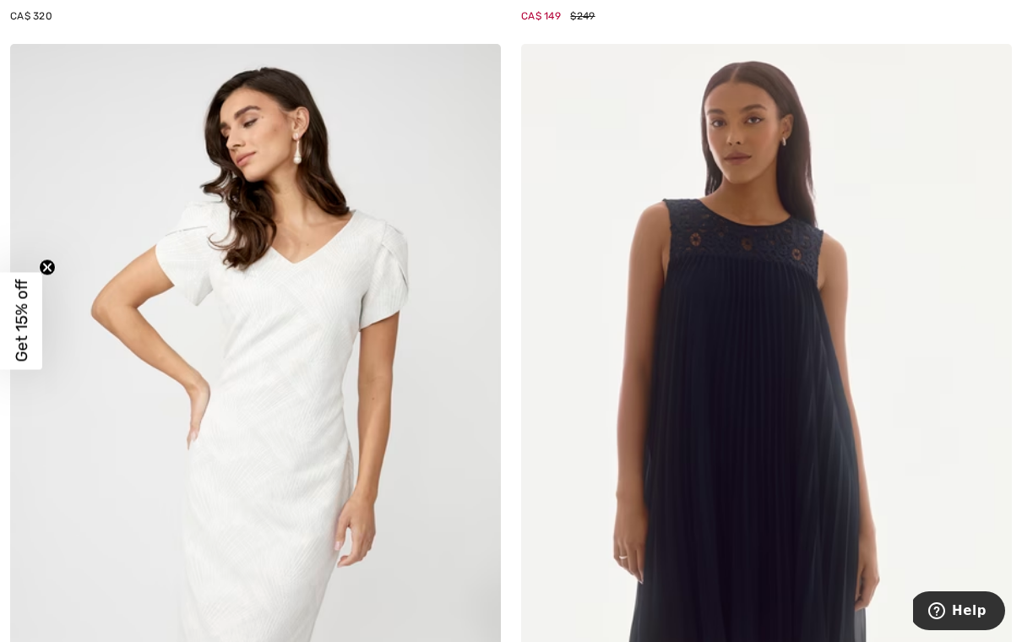
scroll to position [9250, 0]
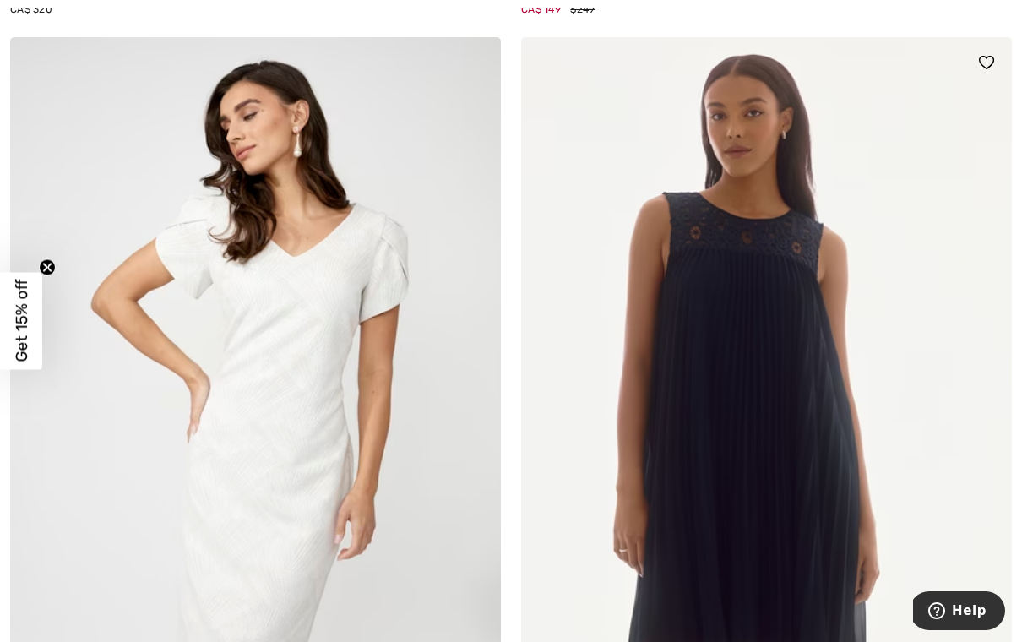
click at [930, 397] on img at bounding box center [766, 405] width 491 height 736
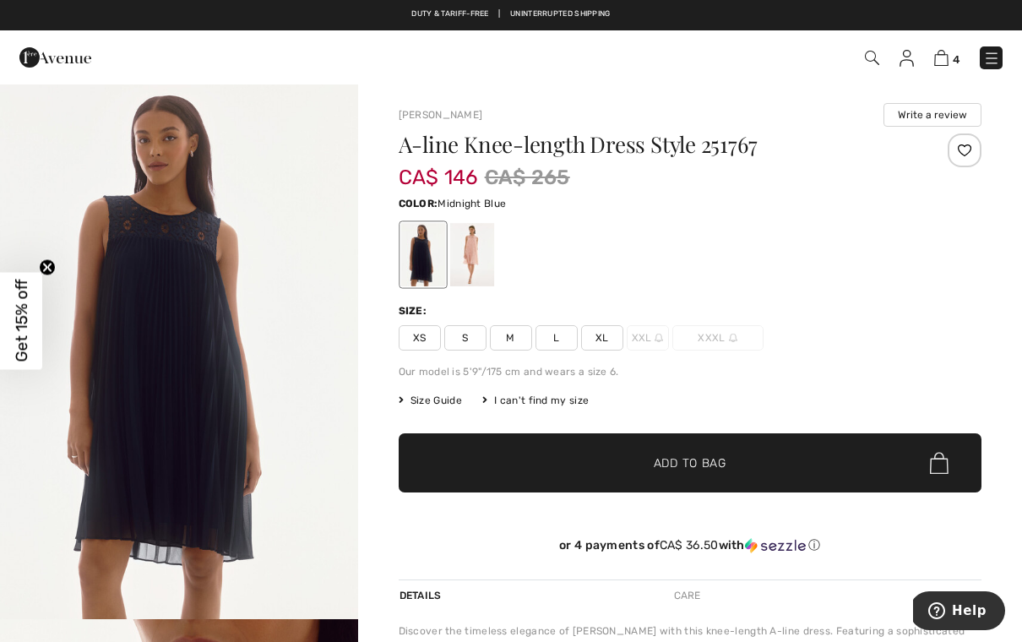
click at [417, 345] on span "XS" at bounding box center [419, 337] width 42 height 25
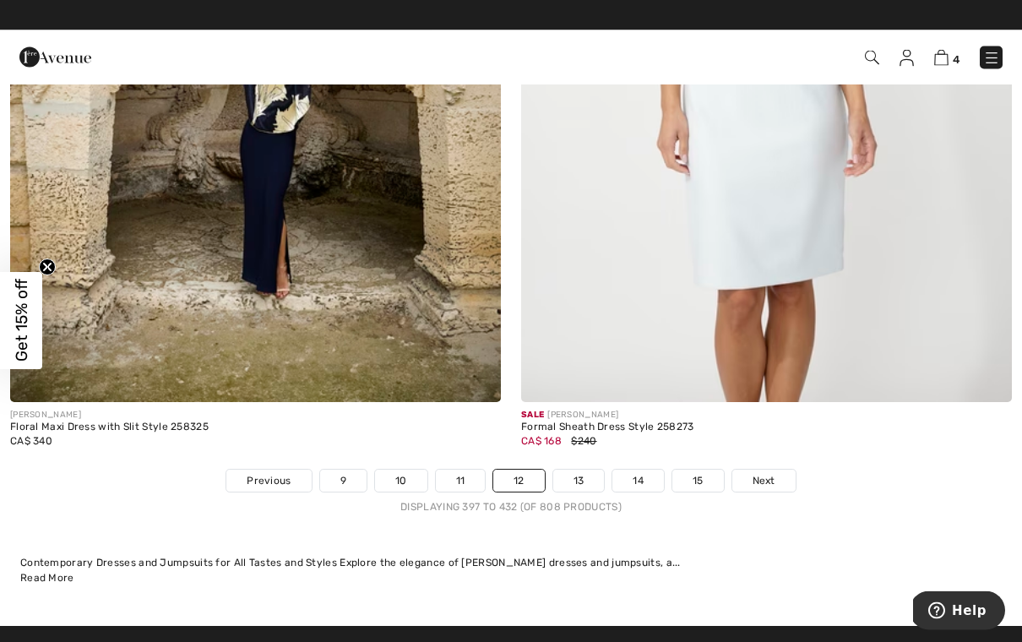
scroll to position [14611, 0]
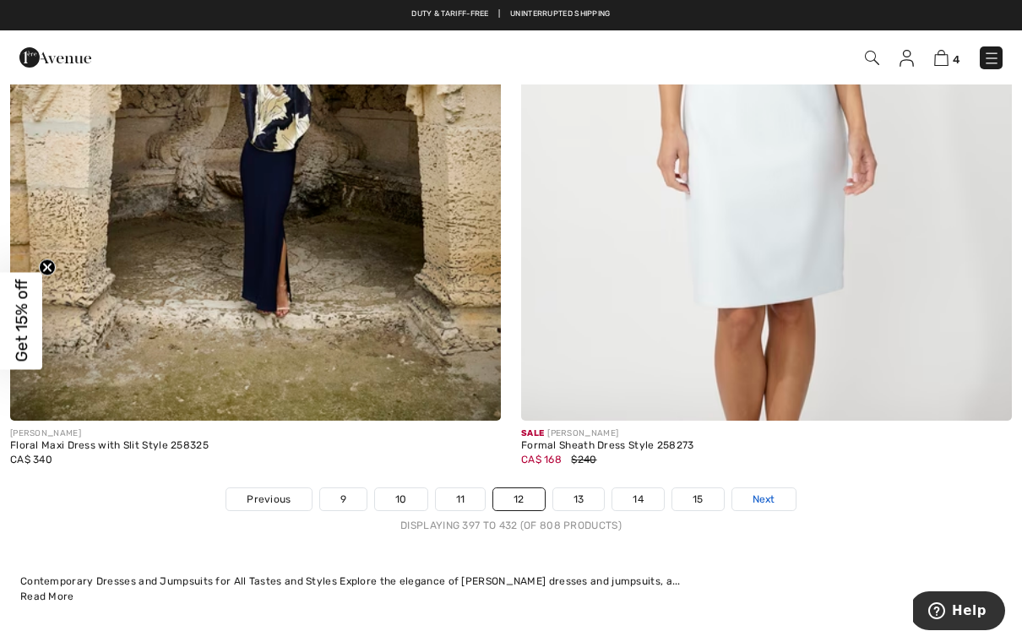
click at [760, 494] on span "Next" at bounding box center [763, 498] width 23 height 15
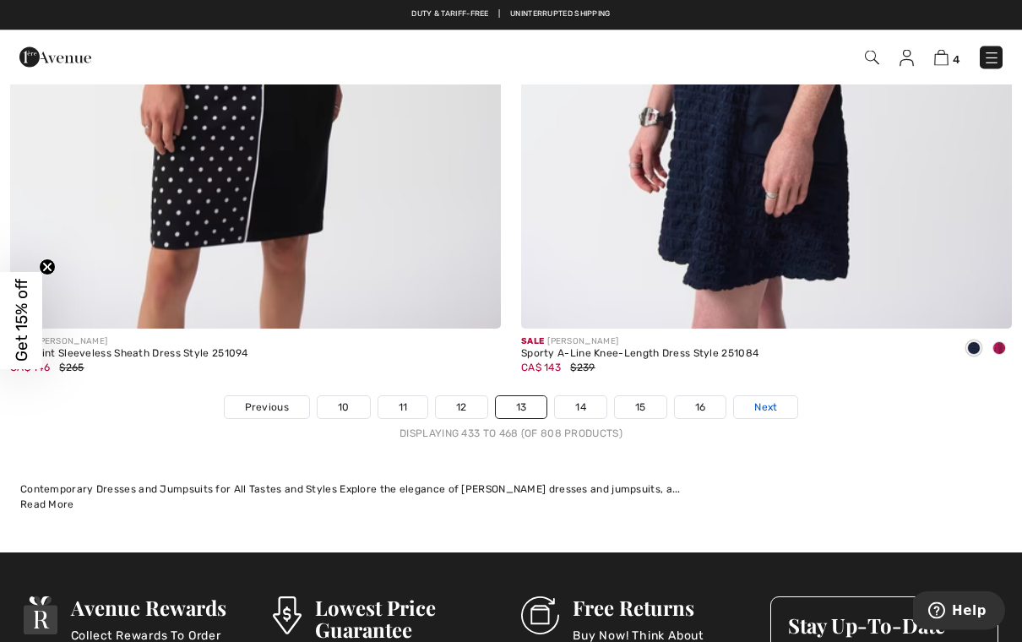
scroll to position [14703, 0]
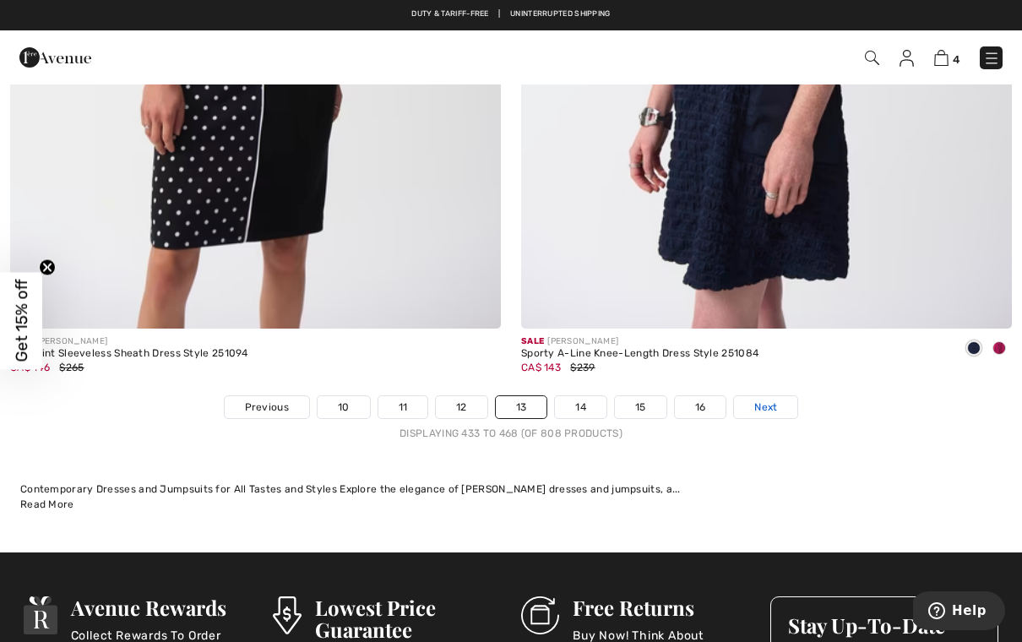
click at [772, 399] on span "Next" at bounding box center [765, 406] width 23 height 15
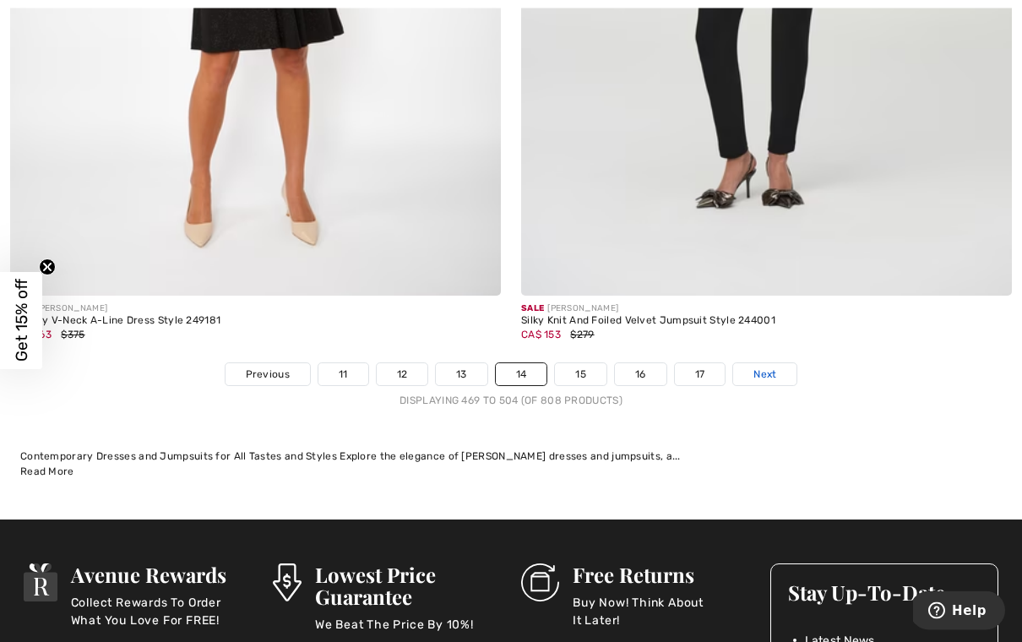
scroll to position [14736, 0]
click at [761, 366] on span "Next" at bounding box center [764, 373] width 23 height 15
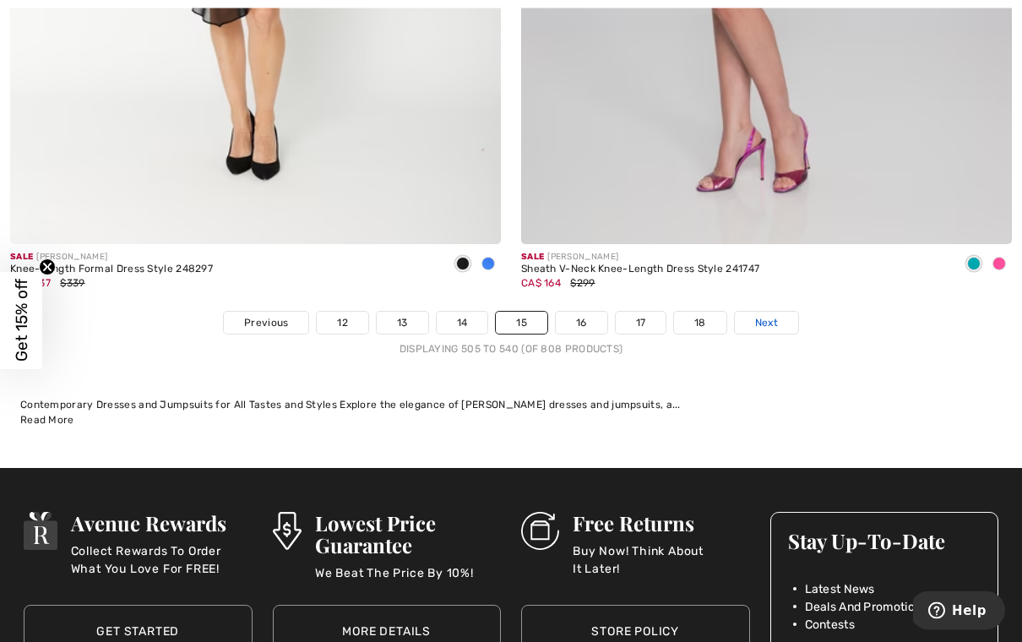
scroll to position [14788, 0]
click at [771, 315] on span "Next" at bounding box center [766, 322] width 23 height 15
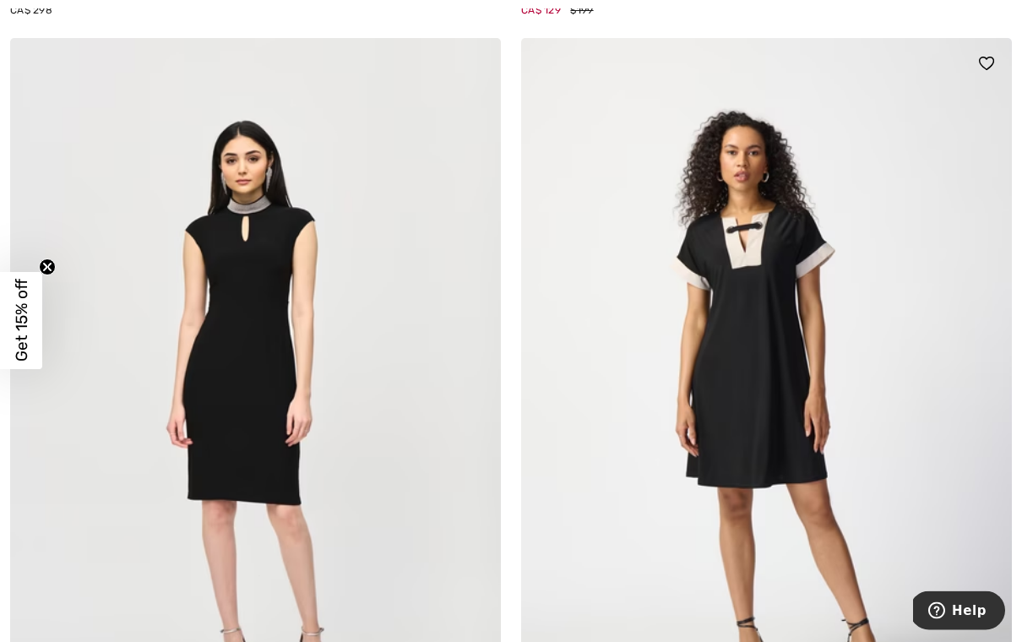
scroll to position [6041, 0]
click at [780, 417] on img at bounding box center [766, 406] width 491 height 736
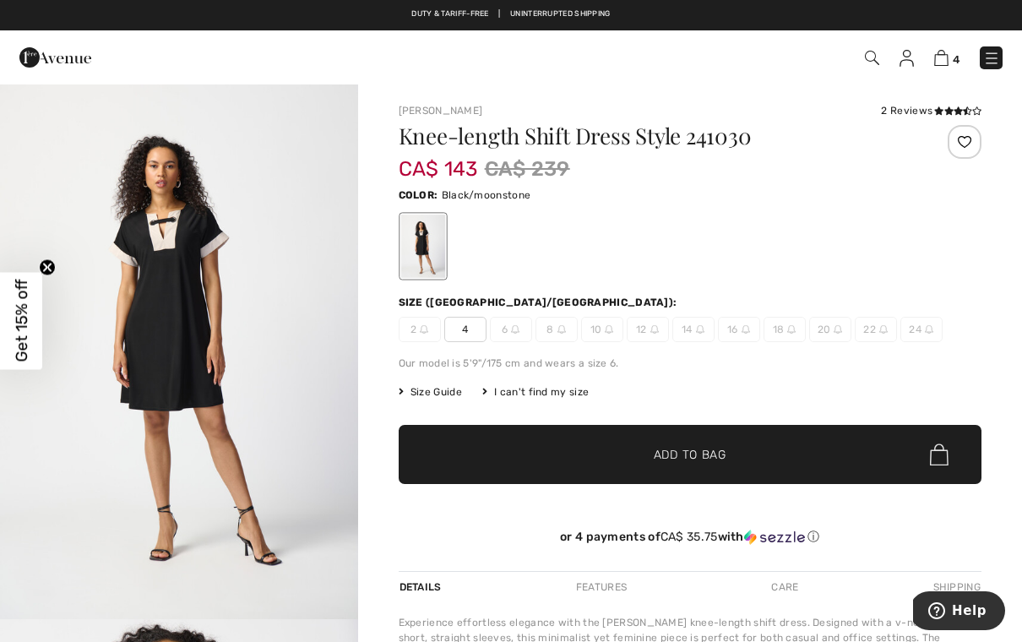
click at [400, 398] on span "Size Guide" at bounding box center [429, 391] width 63 height 15
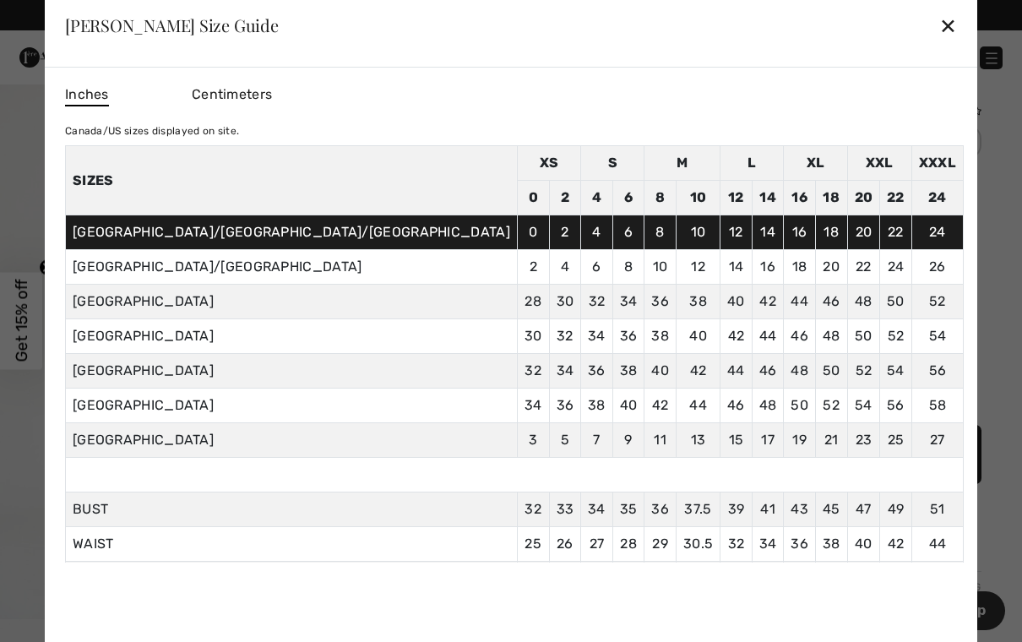
click at [939, 22] on div "✕" at bounding box center [948, 25] width 18 height 35
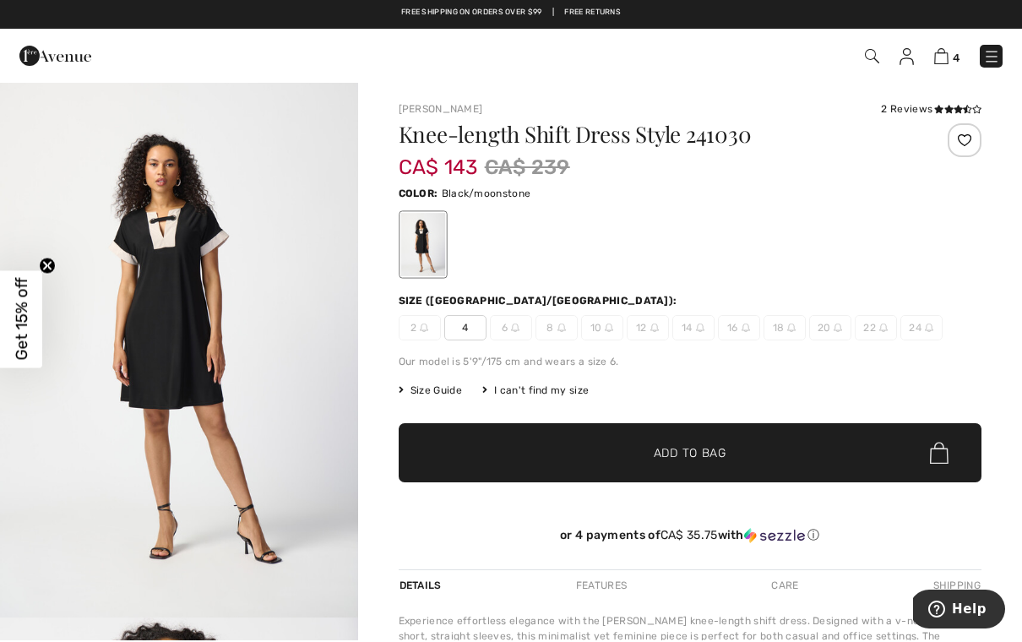
click at [687, 462] on span "✔ Added to Bag Add to Bag" at bounding box center [689, 454] width 583 height 59
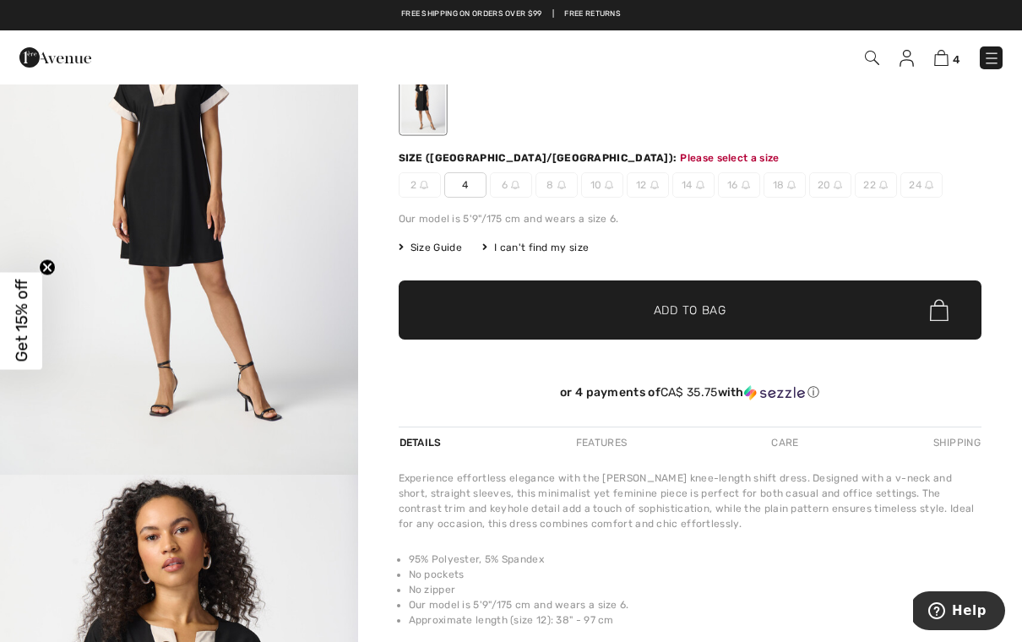
scroll to position [173, 0]
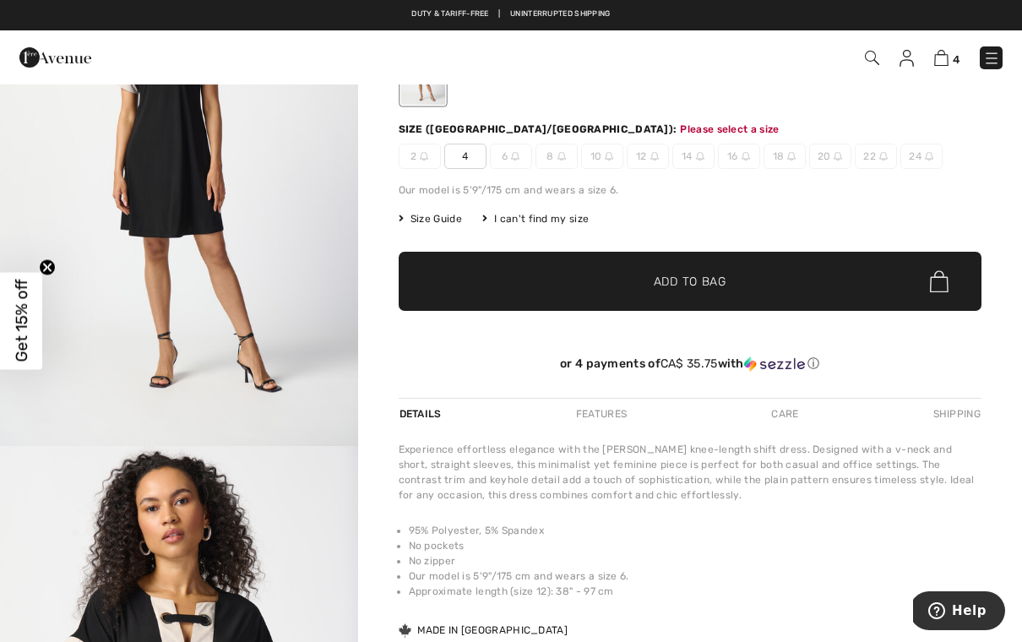
click at [463, 160] on span "4" at bounding box center [465, 156] width 42 height 25
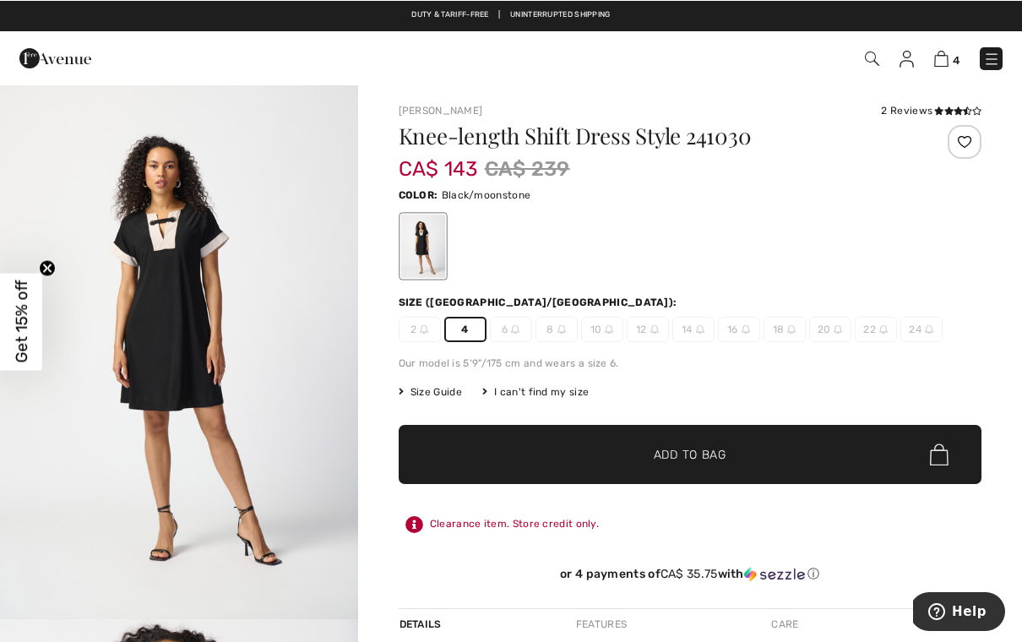
scroll to position [0, 0]
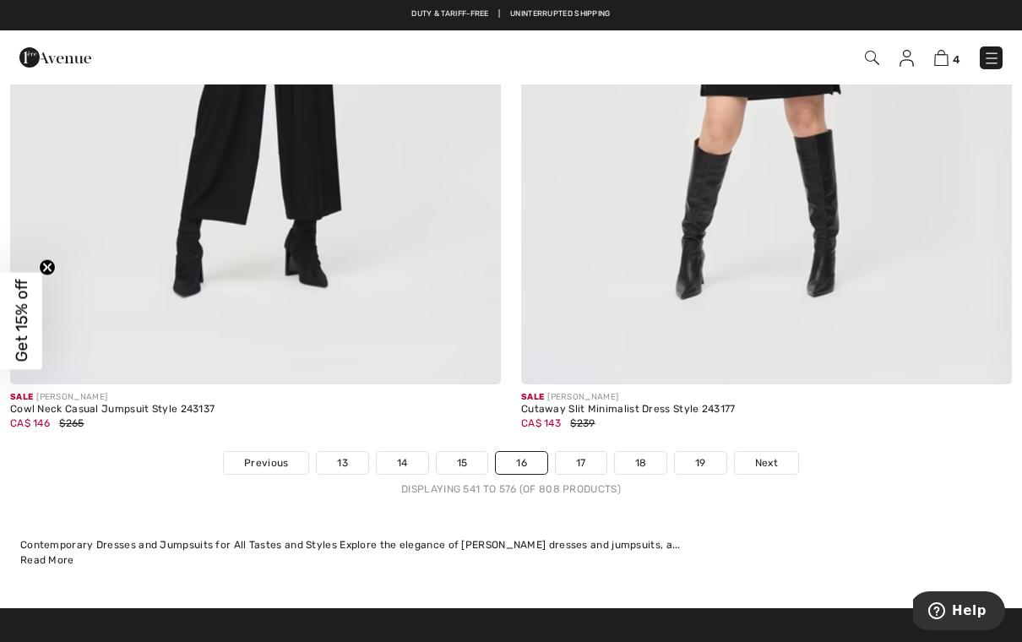
scroll to position [14632, 0]
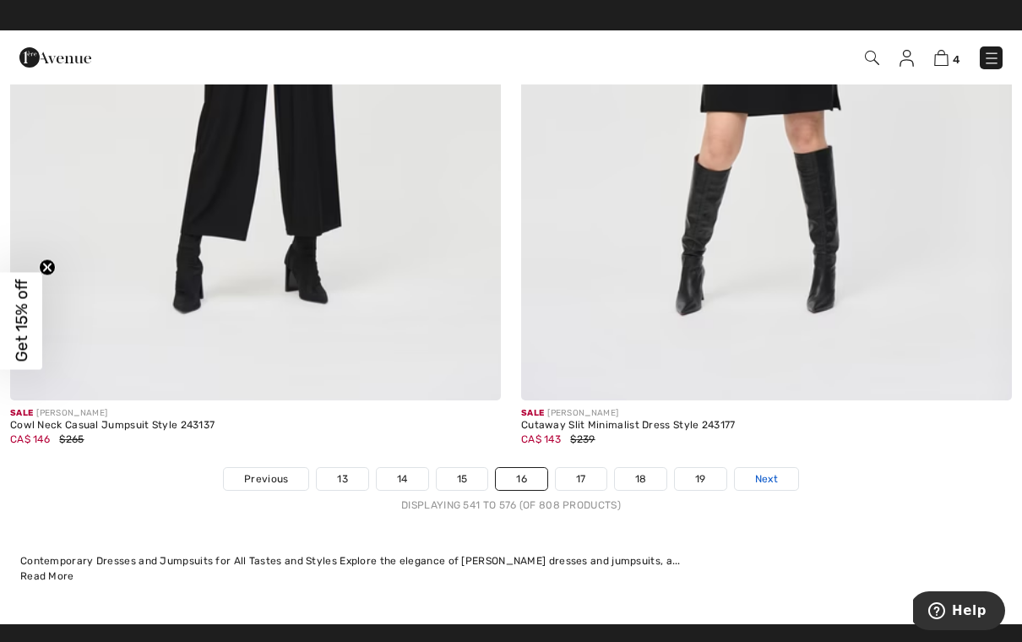
click at [769, 471] on span "Next" at bounding box center [766, 478] width 23 height 15
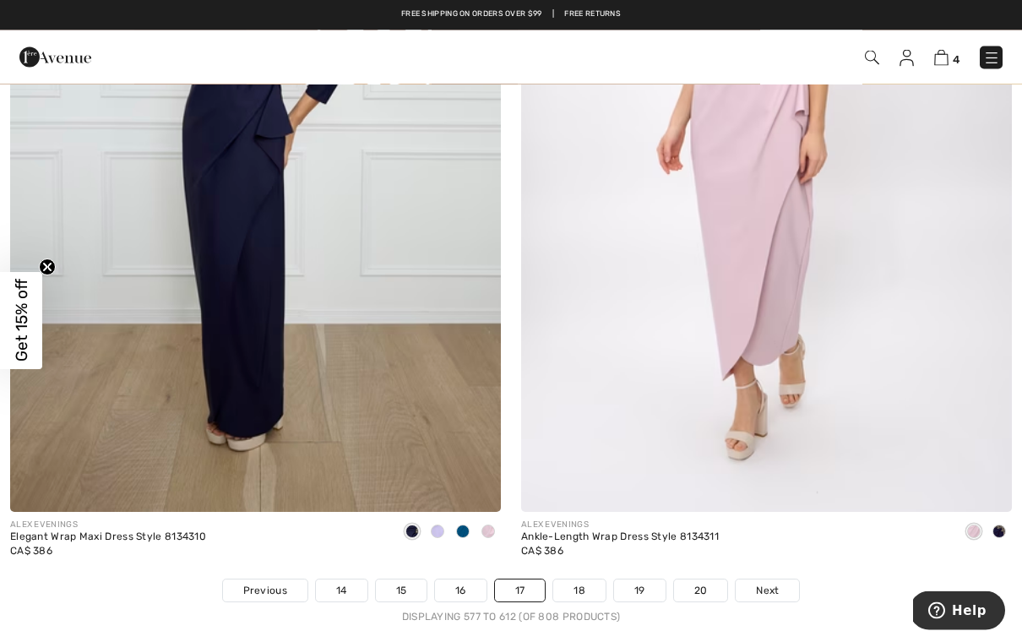
scroll to position [14499, 0]
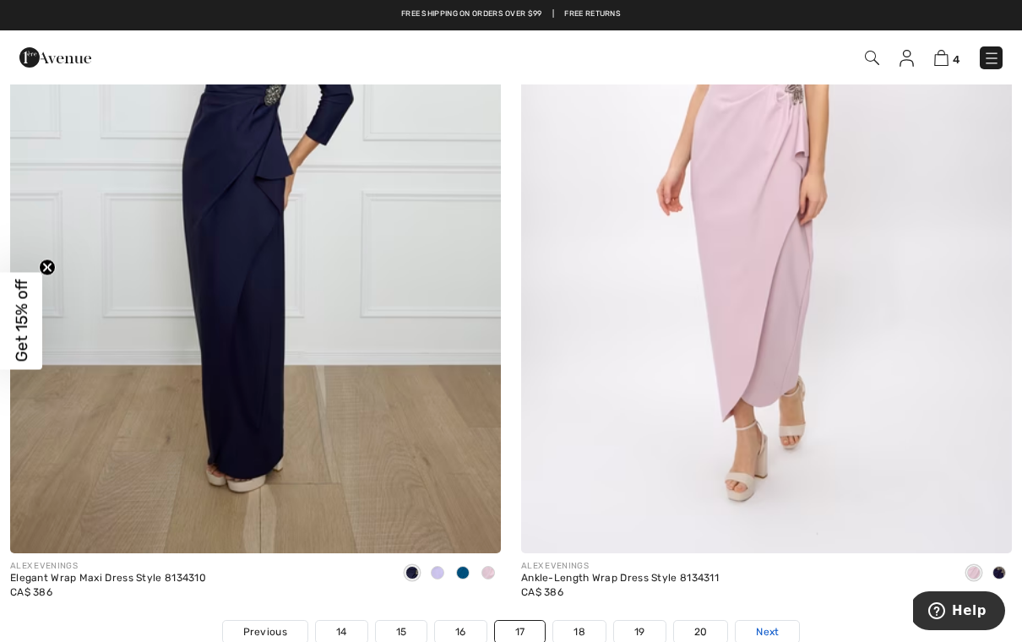
click at [756, 624] on span "Next" at bounding box center [767, 631] width 23 height 15
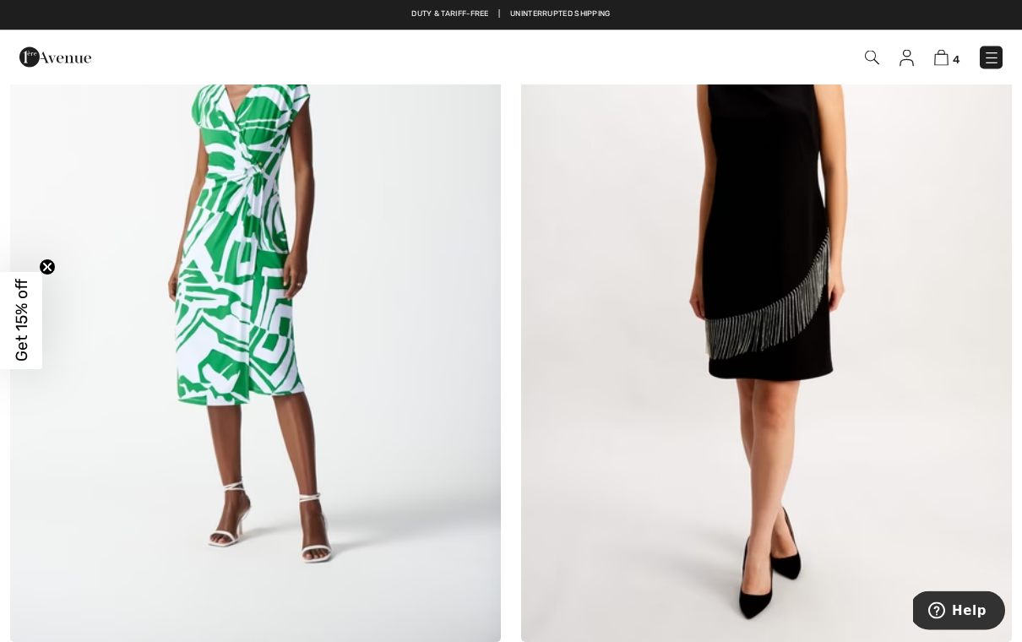
scroll to position [4405, 0]
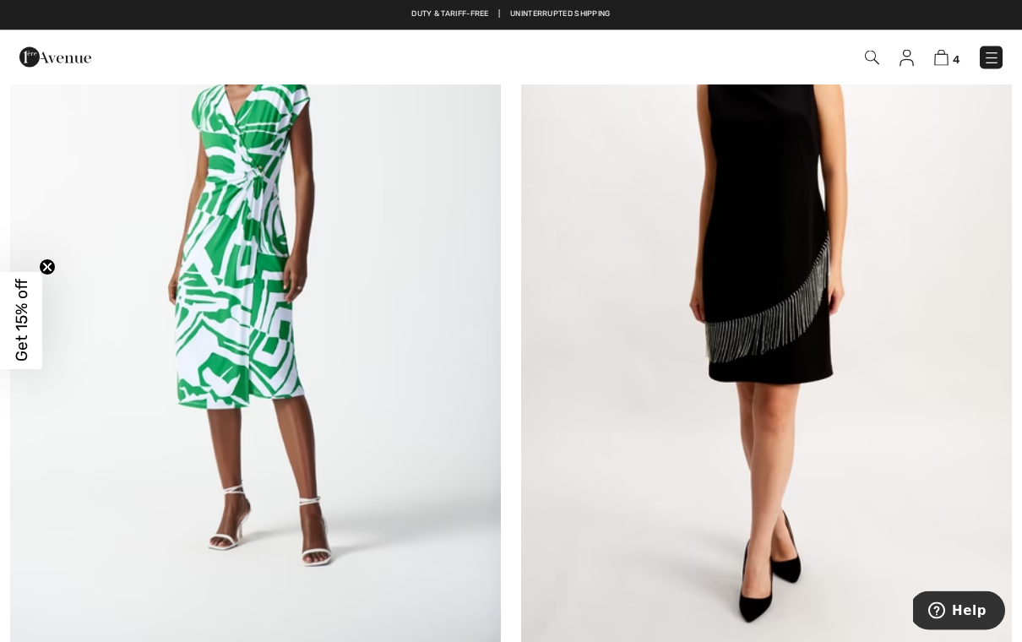
click at [838, 385] on img at bounding box center [766, 278] width 491 height 736
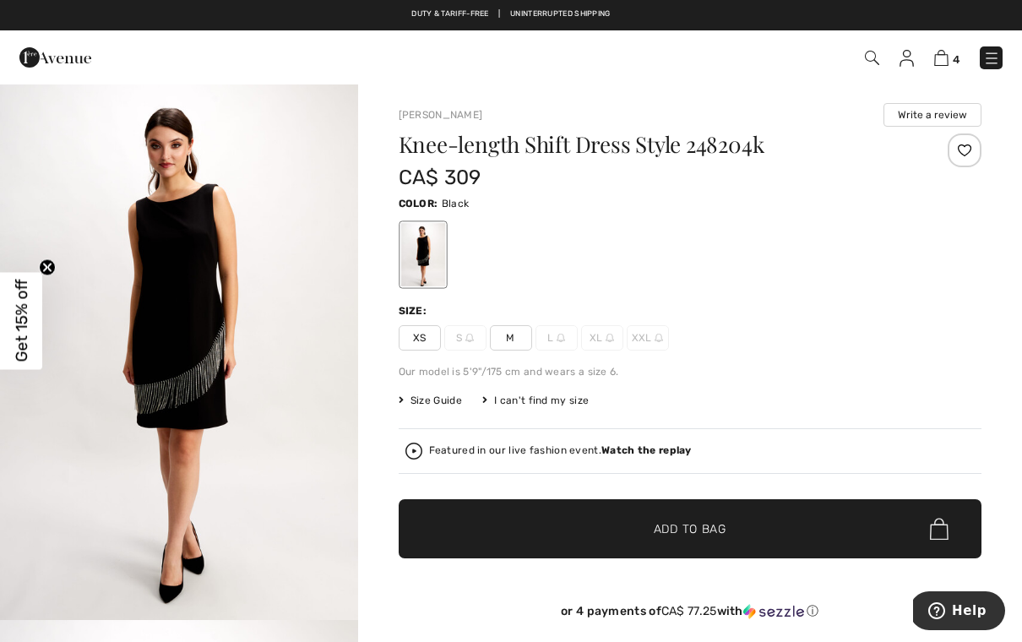
click at [420, 343] on span "XS" at bounding box center [419, 337] width 42 height 25
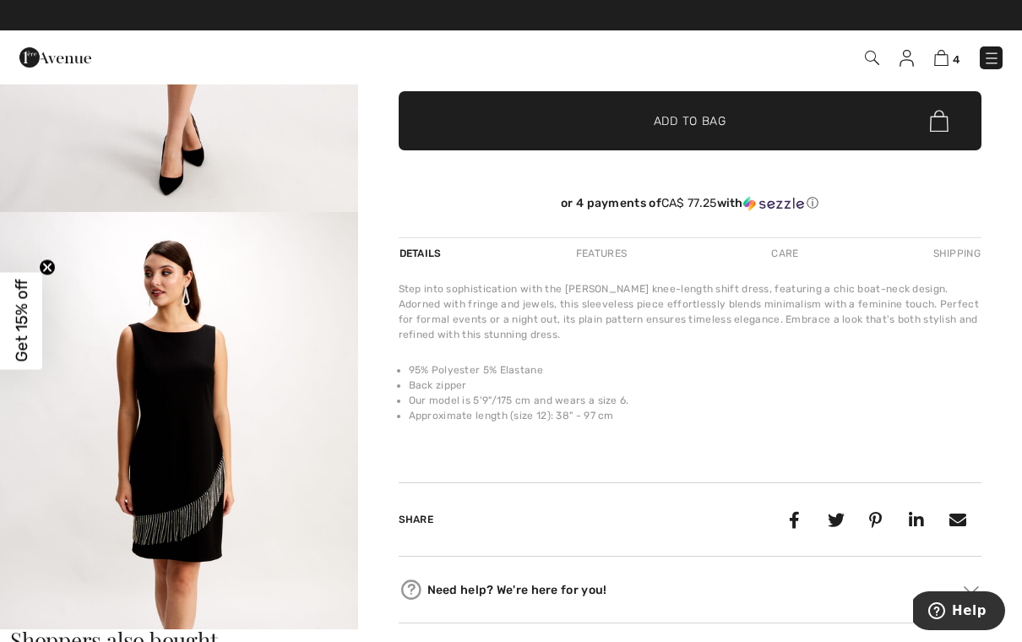
scroll to position [400, 0]
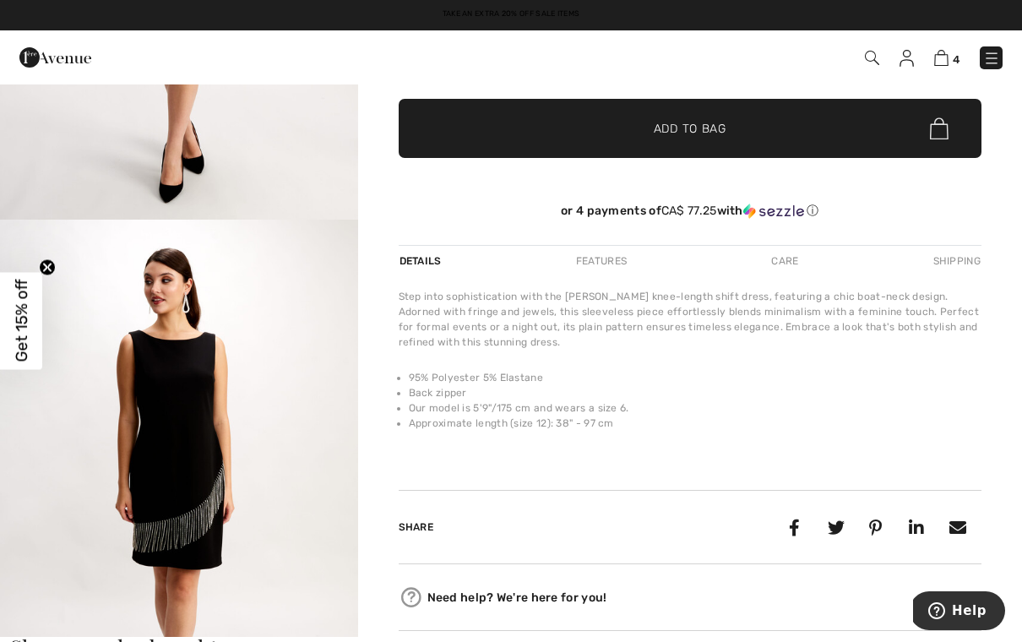
click at [190, 490] on img "2 / 5" at bounding box center [179, 488] width 358 height 536
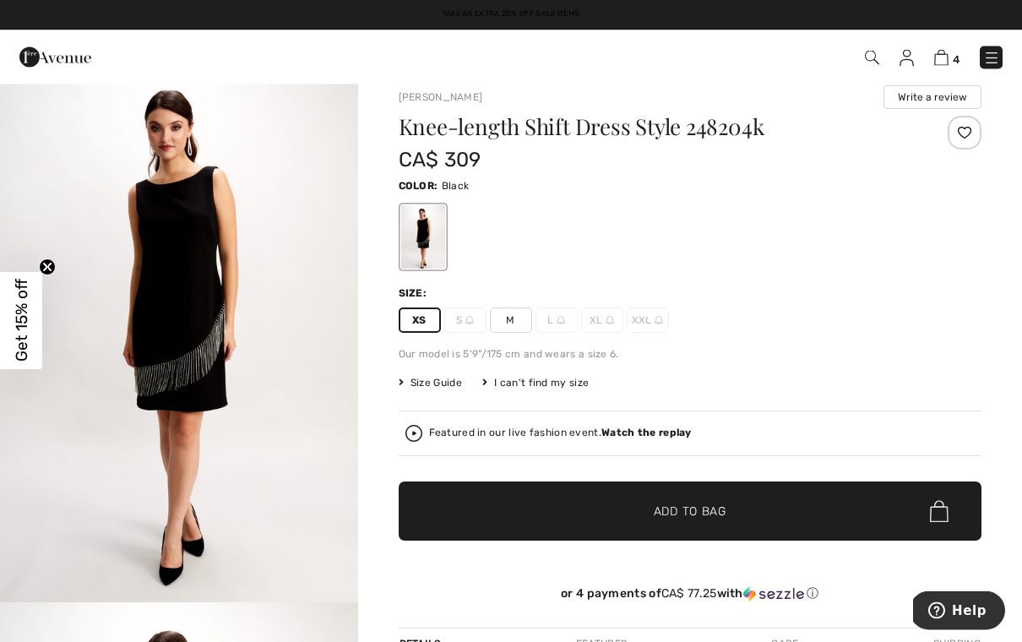
scroll to position [19, 0]
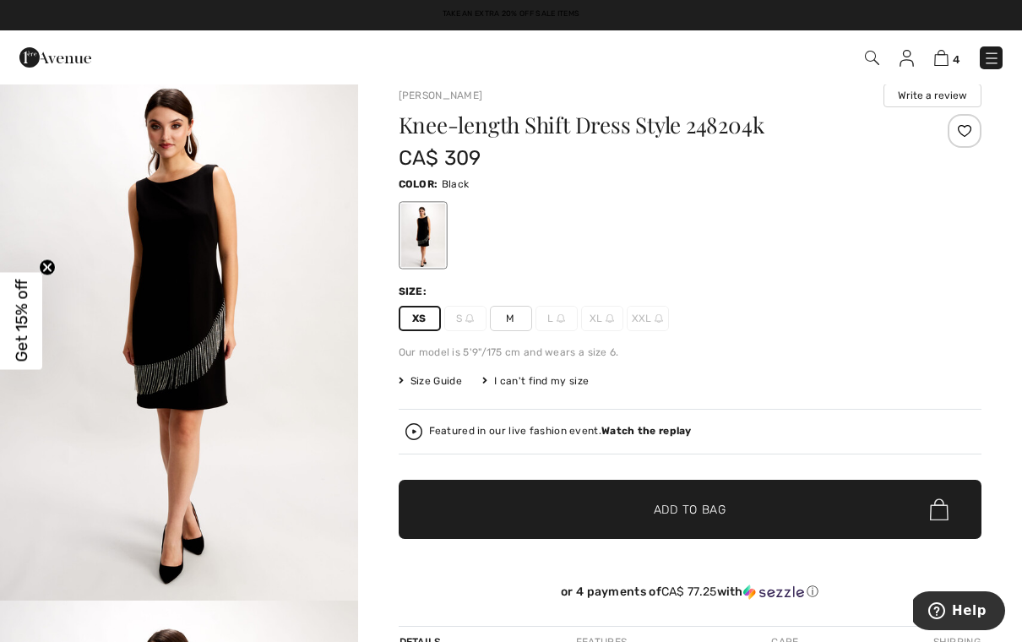
click at [689, 513] on span "Add to Bag" at bounding box center [689, 510] width 73 height 18
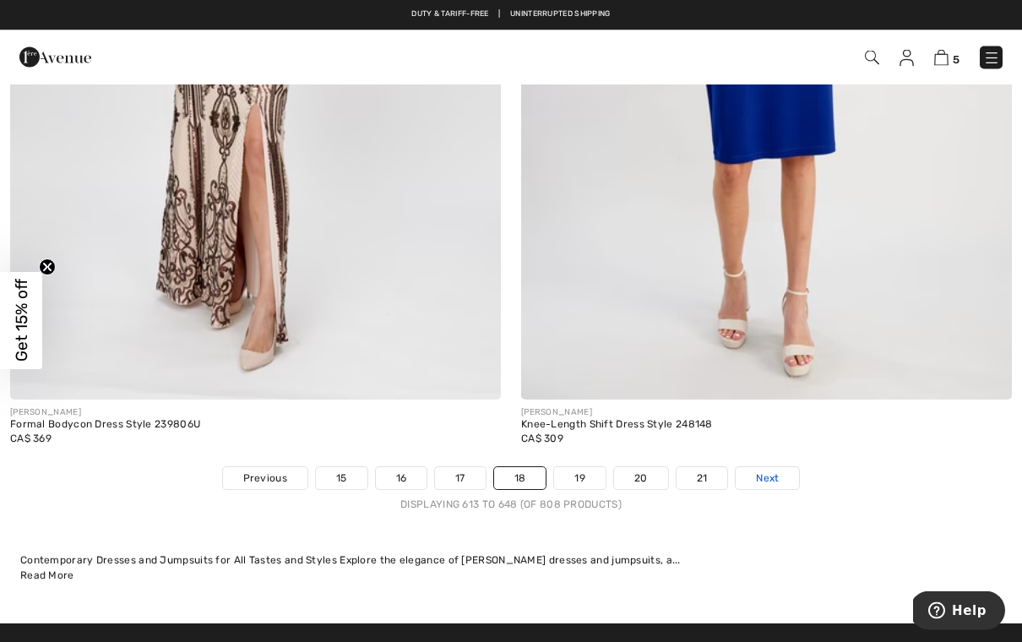
scroll to position [14633, 0]
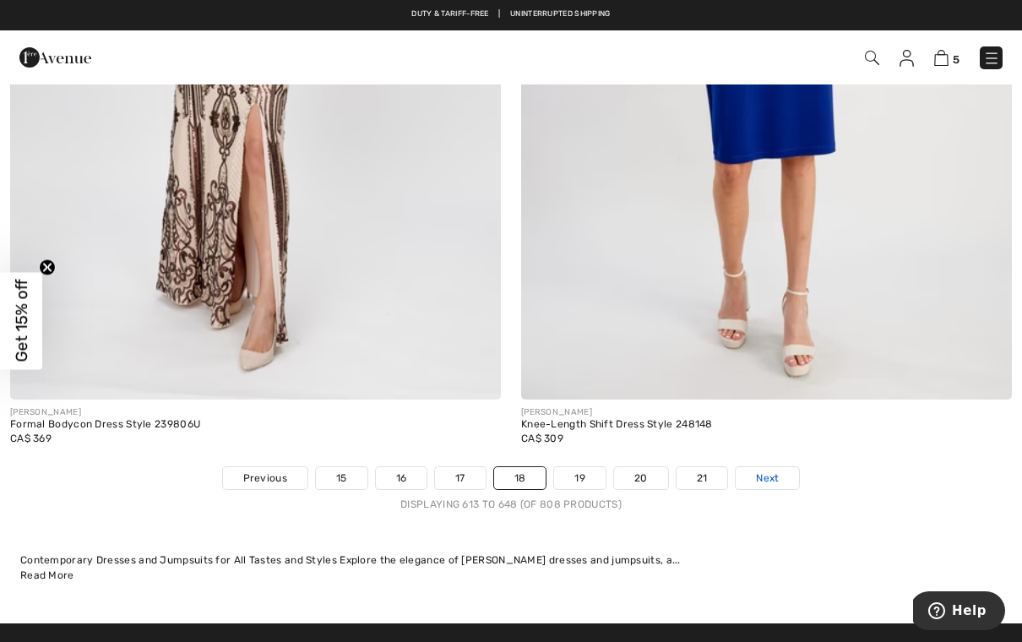
click at [772, 470] on span "Next" at bounding box center [767, 477] width 23 height 15
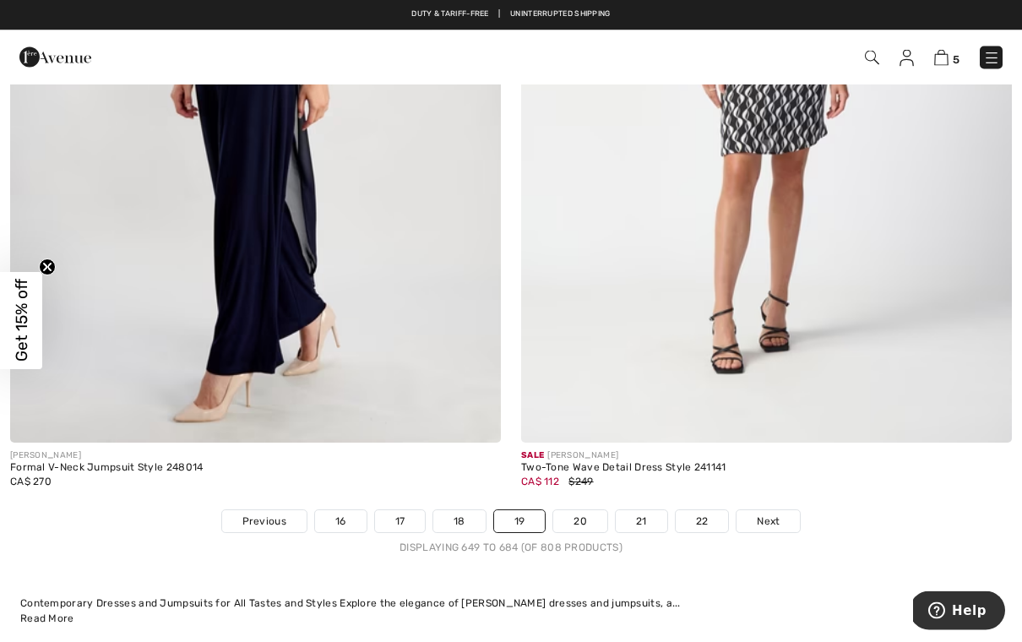
scroll to position [14589, 0]
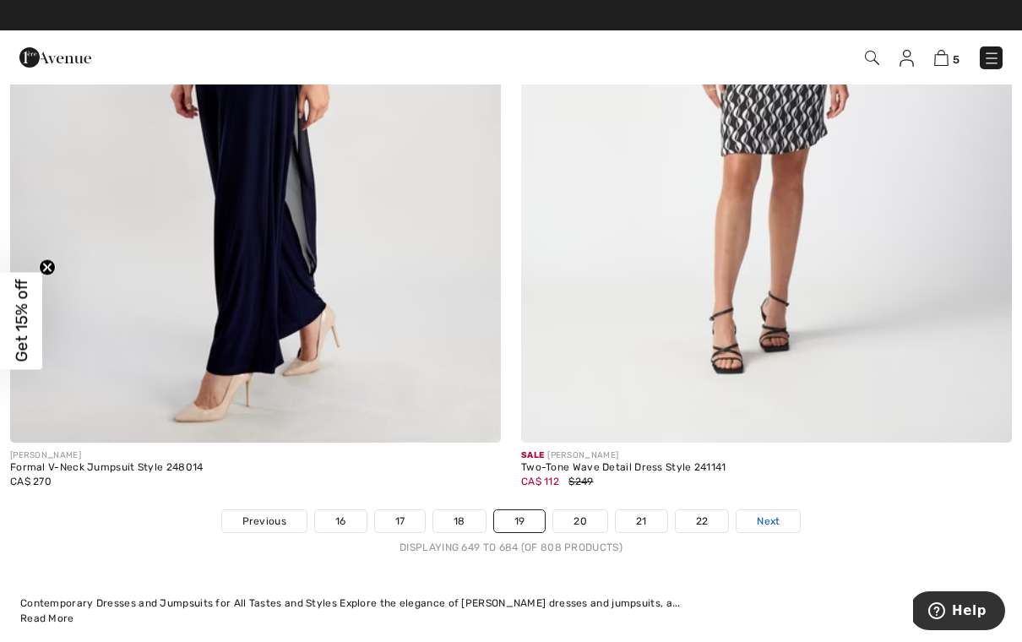
click at [771, 518] on link "Next" at bounding box center [767, 521] width 63 height 22
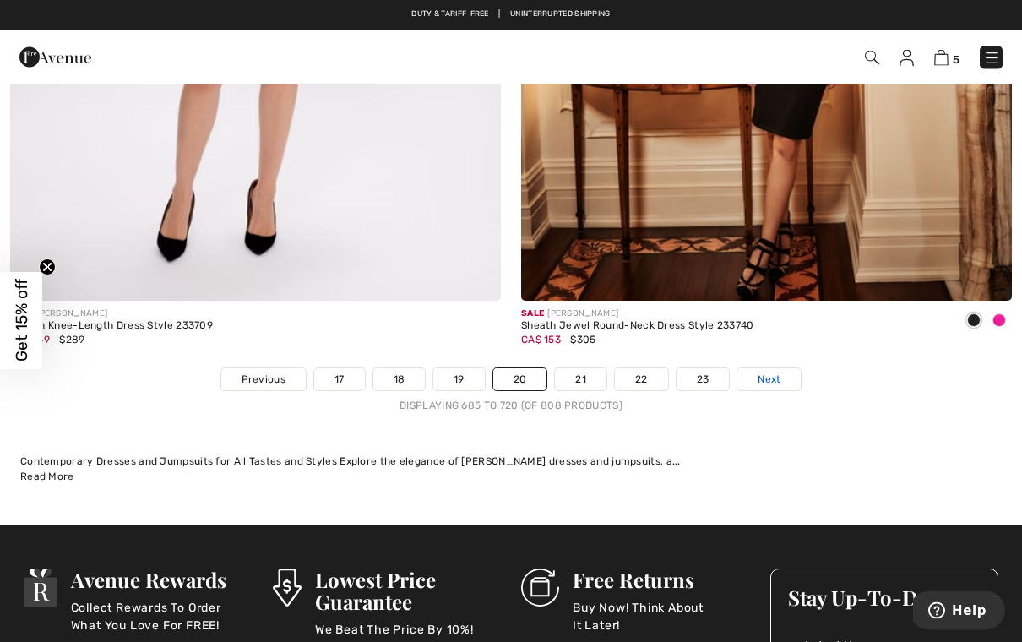
scroll to position [14731, 0]
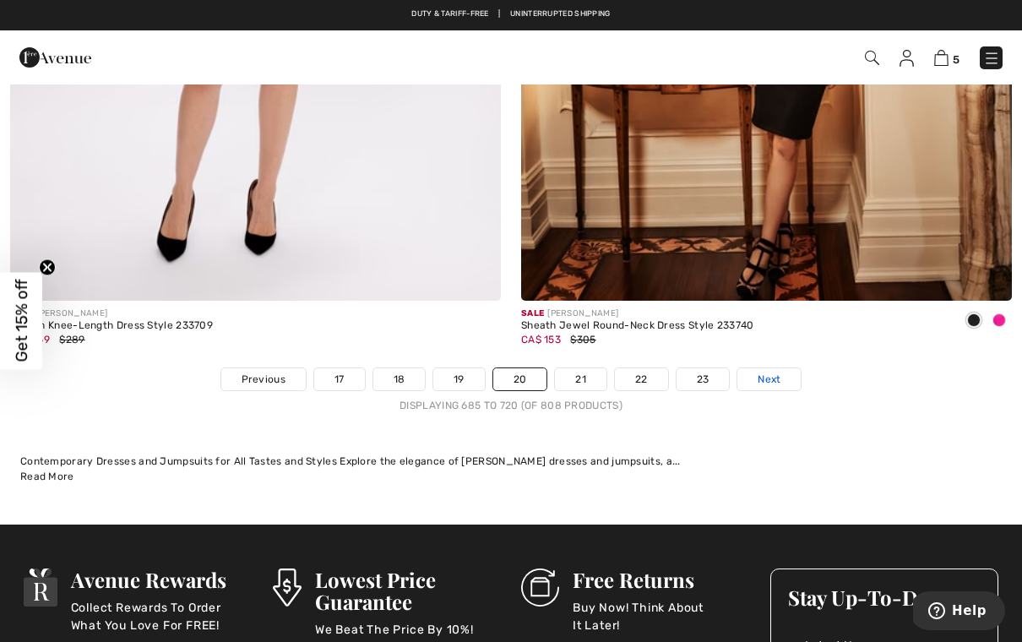
click at [762, 371] on span "Next" at bounding box center [768, 378] width 23 height 15
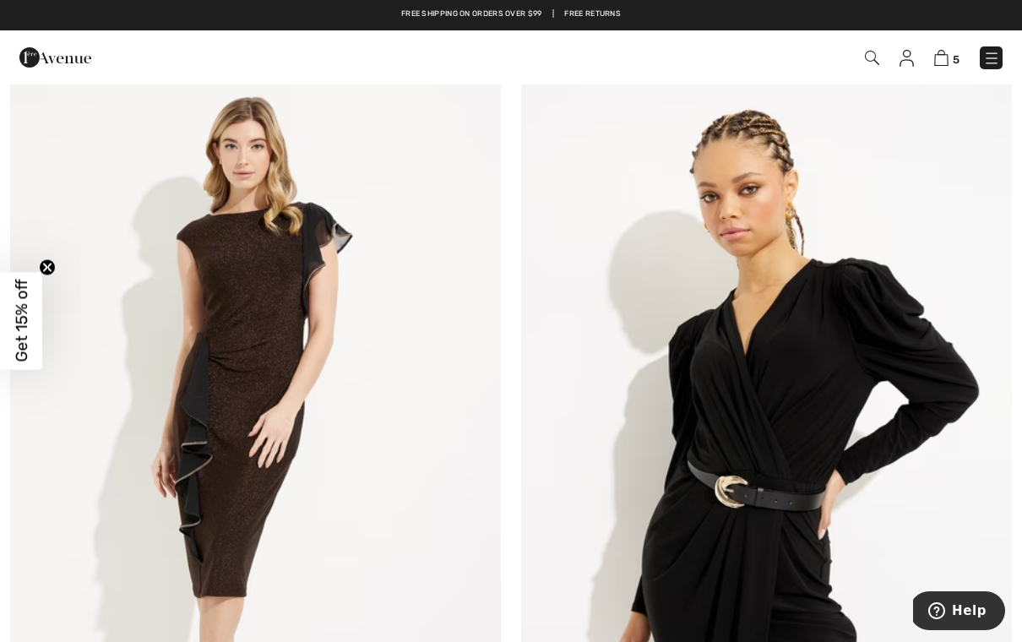
scroll to position [3439, 0]
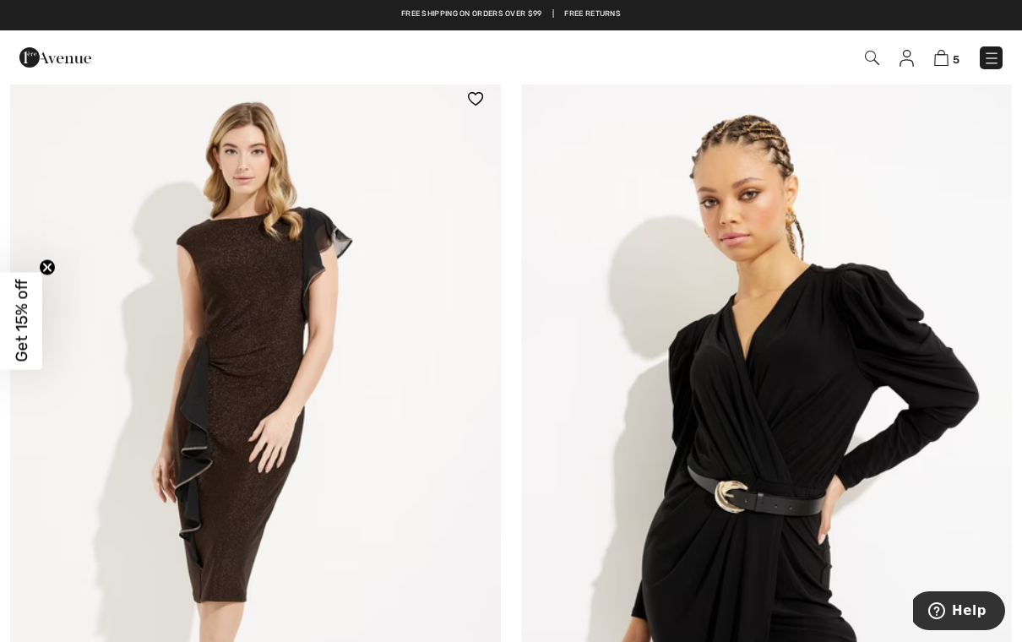
click at [251, 396] on img at bounding box center [255, 441] width 491 height 736
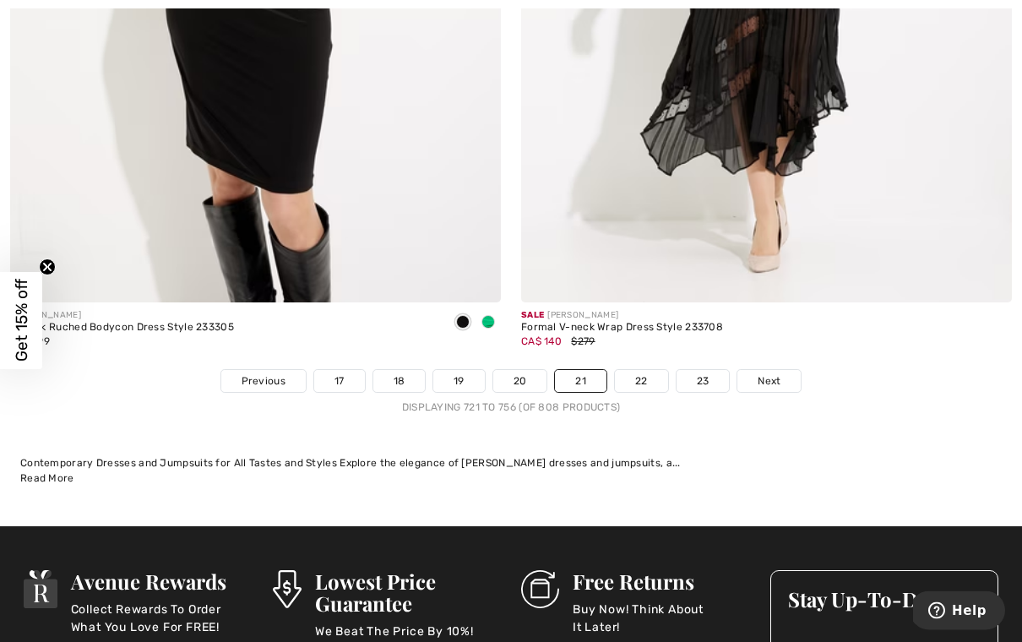
scroll to position [14730, 0]
click at [768, 373] on span "Next" at bounding box center [768, 380] width 23 height 15
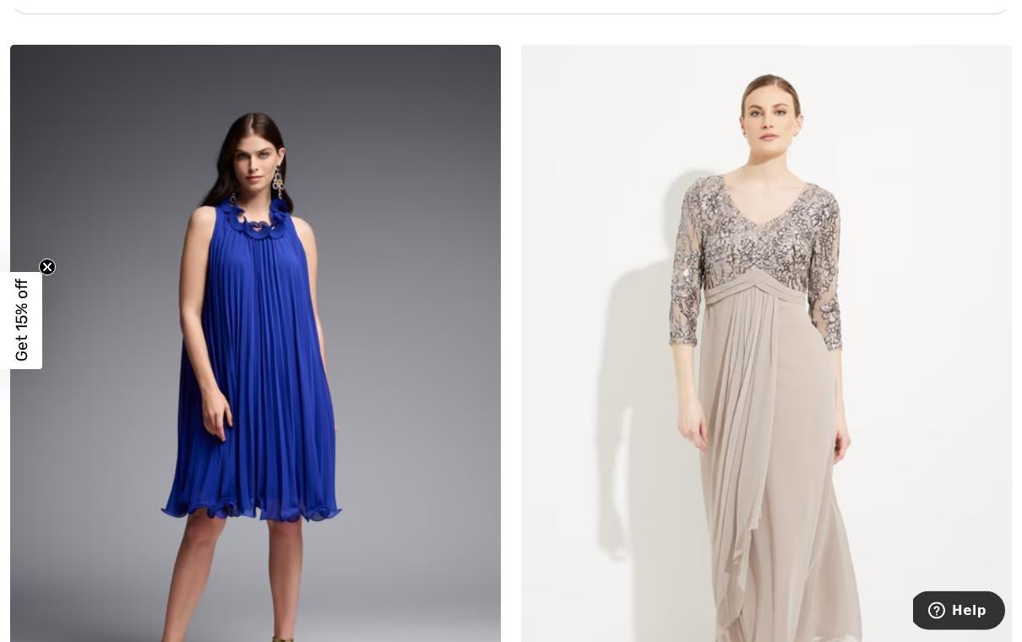
scroll to position [5233, 0]
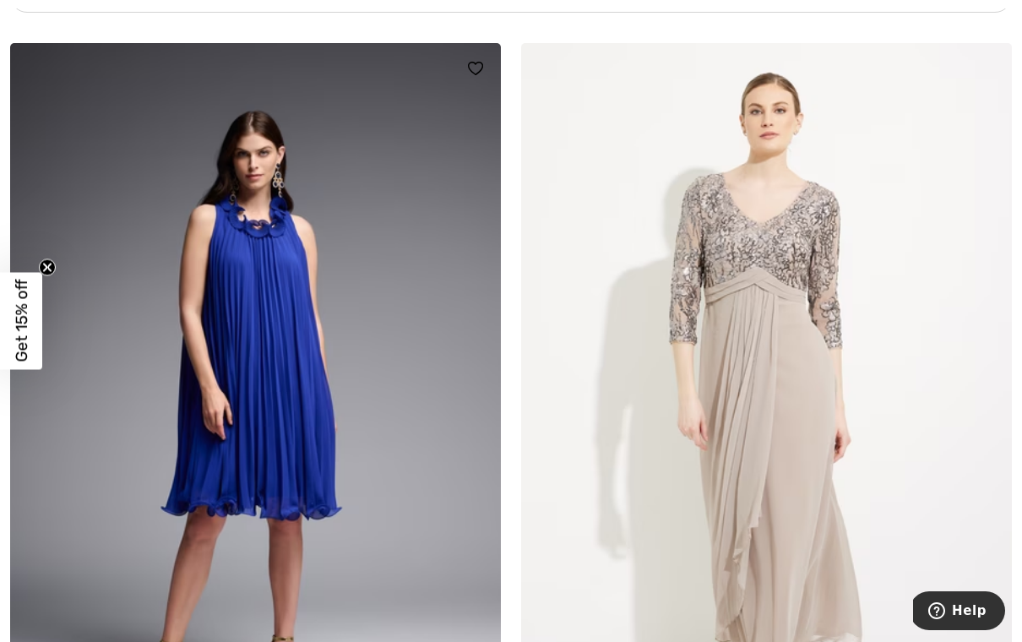
click at [334, 350] on img at bounding box center [255, 411] width 491 height 736
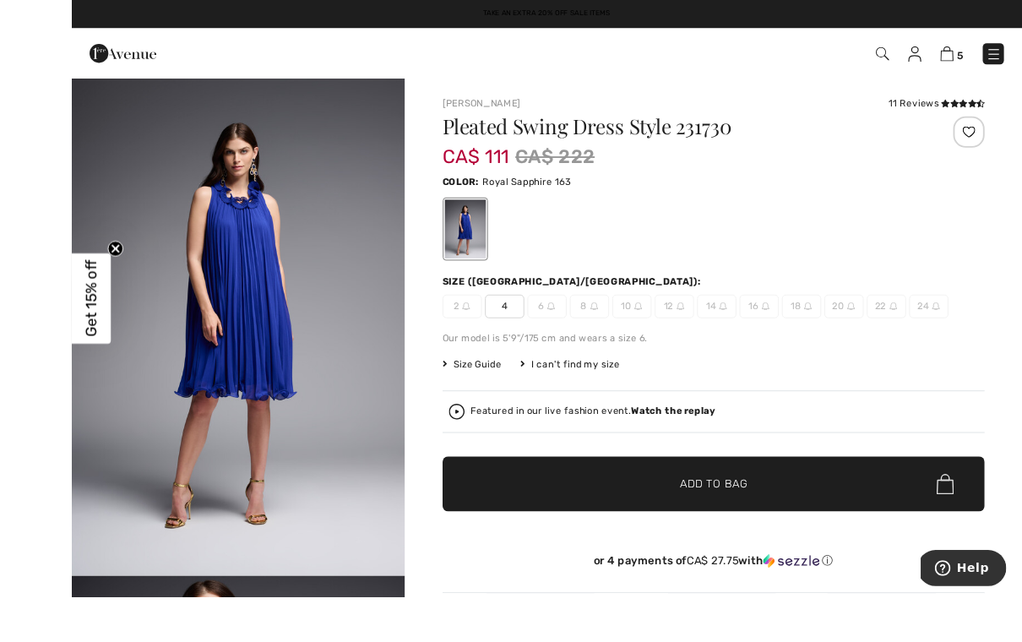
scroll to position [1, 0]
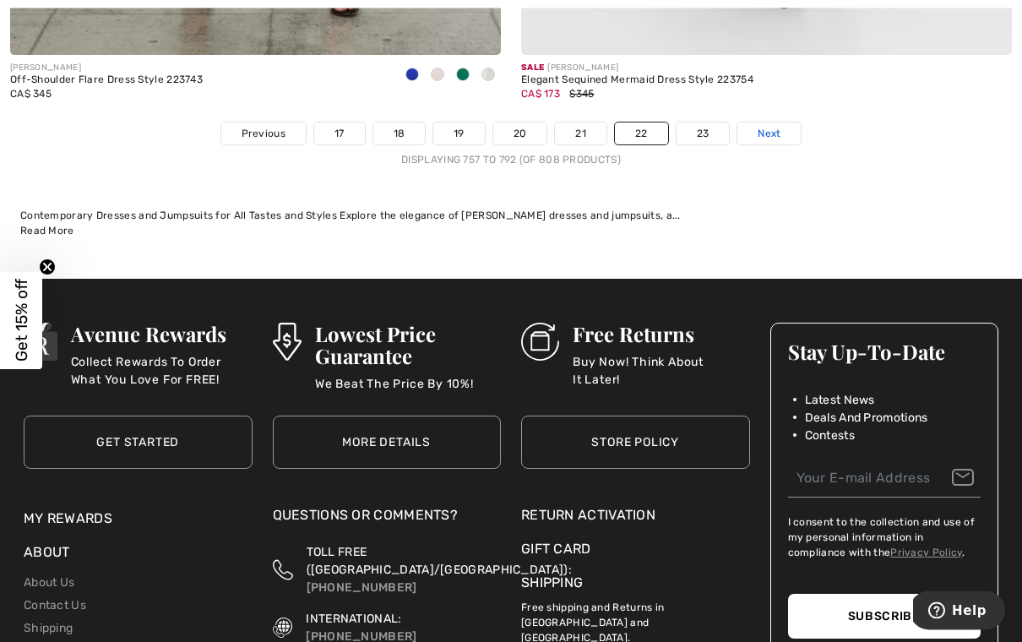
scroll to position [14977, 0]
click at [765, 131] on link "Next" at bounding box center [768, 133] width 63 height 22
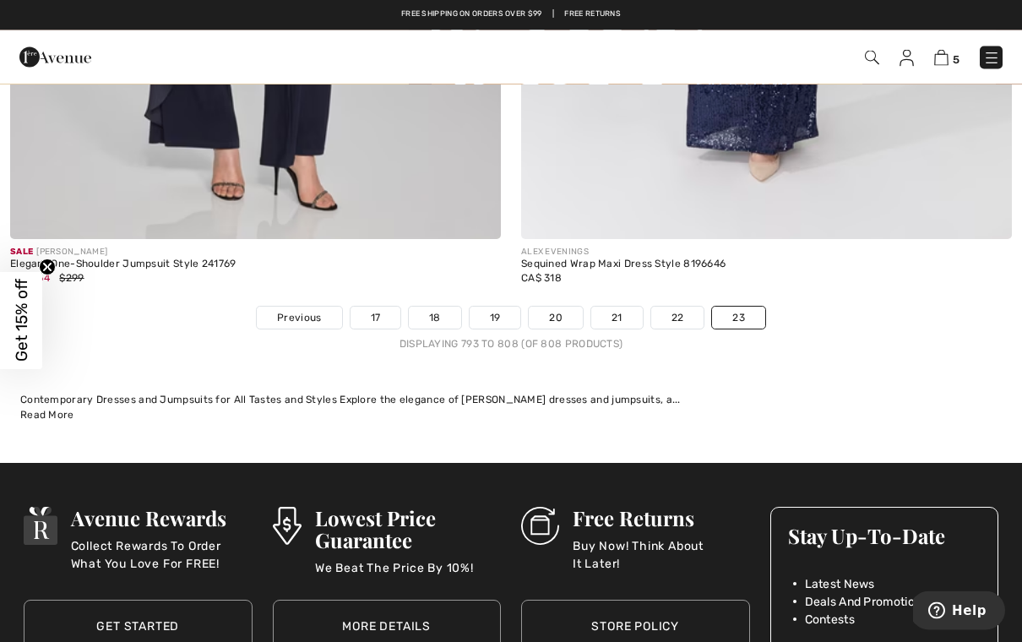
scroll to position [6559, 0]
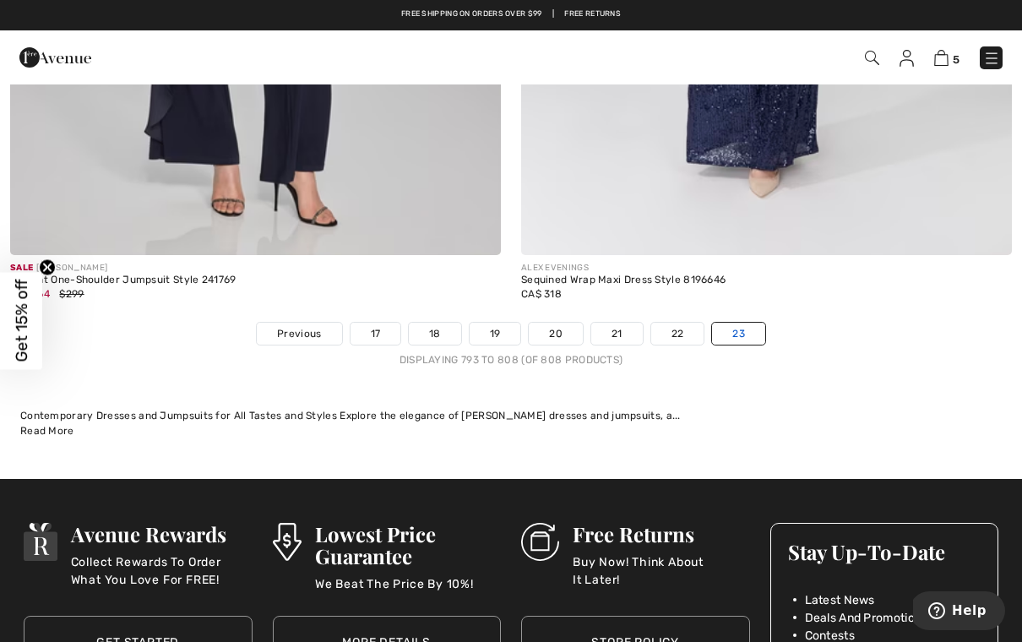
click at [733, 327] on link "23" at bounding box center [738, 334] width 53 height 22
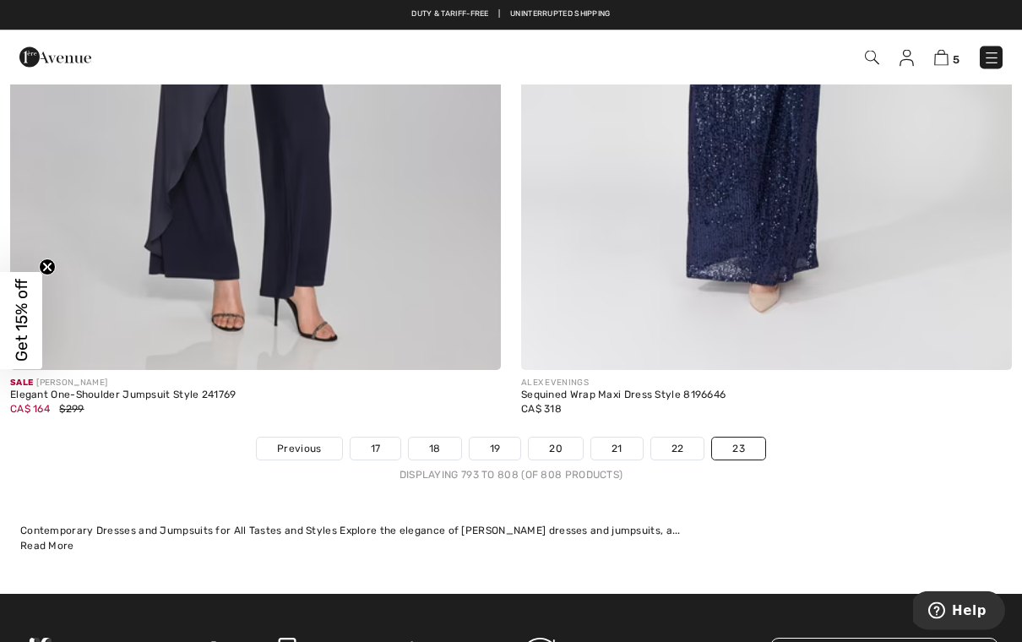
scroll to position [6444, 0]
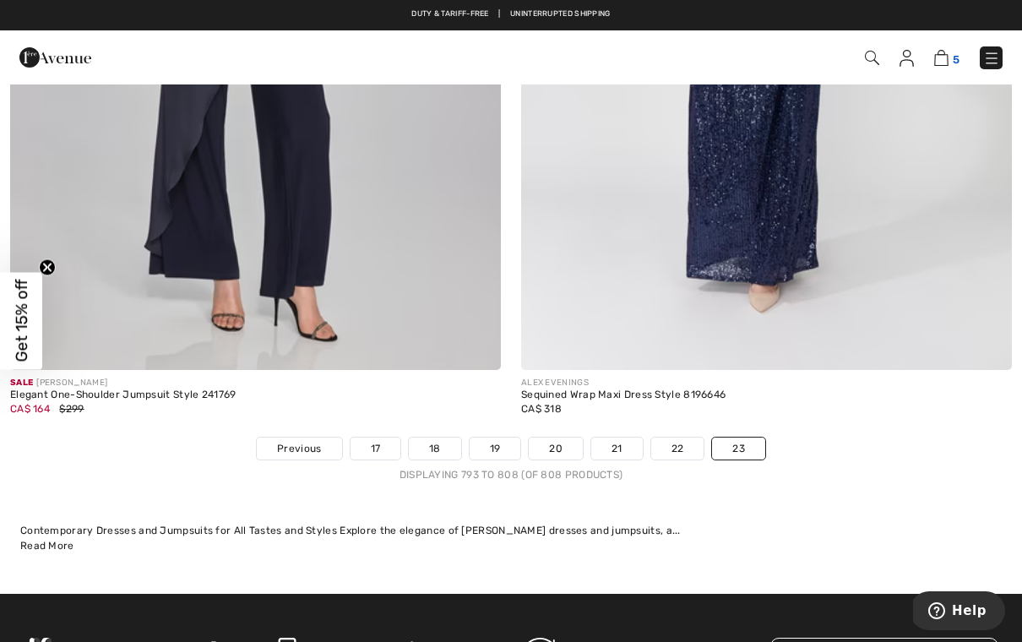
click at [947, 57] on img at bounding box center [941, 58] width 14 height 16
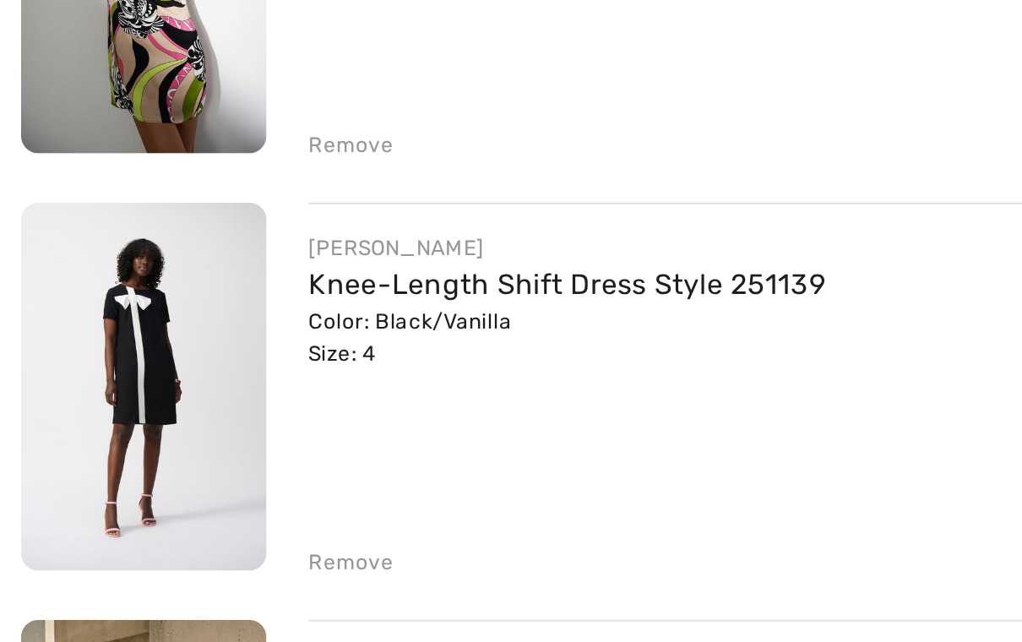
scroll to position [8, 0]
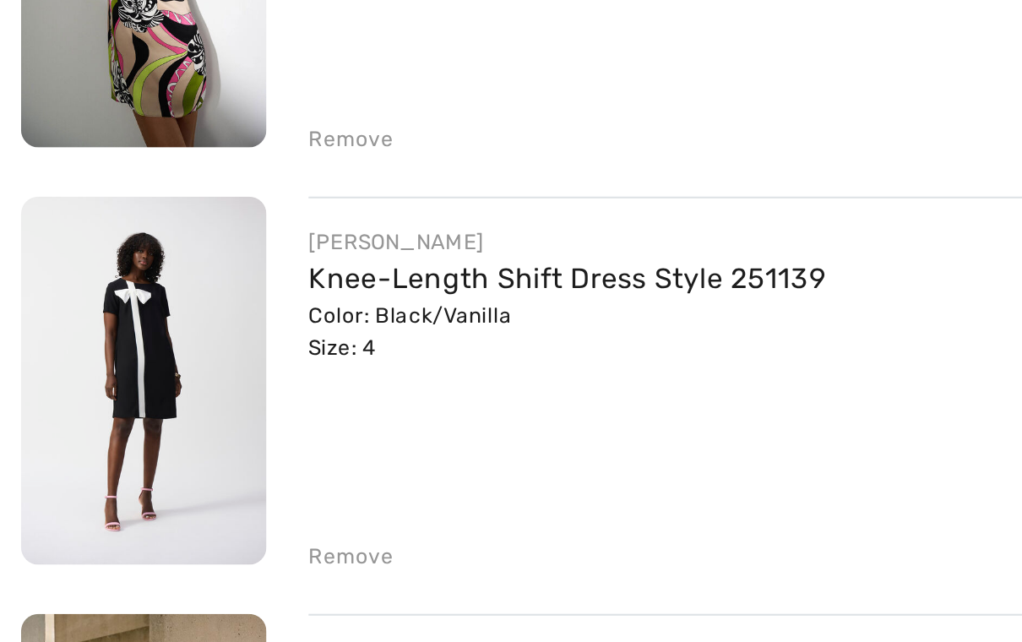
click at [171, 580] on div "Remove" at bounding box center [169, 587] width 41 height 15
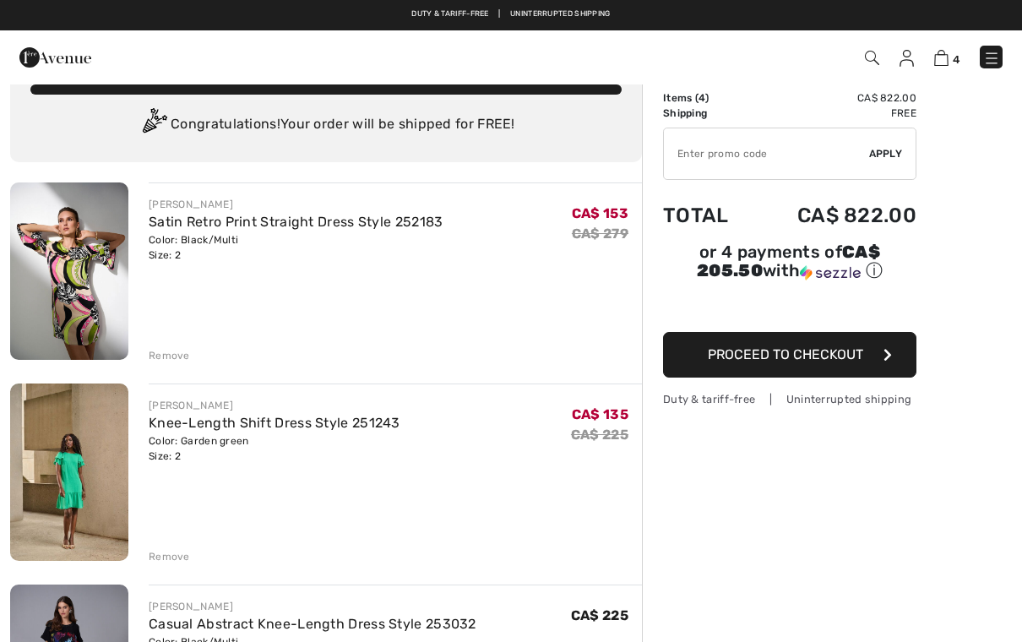
scroll to position [0, 0]
